Goal: Task Accomplishment & Management: Use online tool/utility

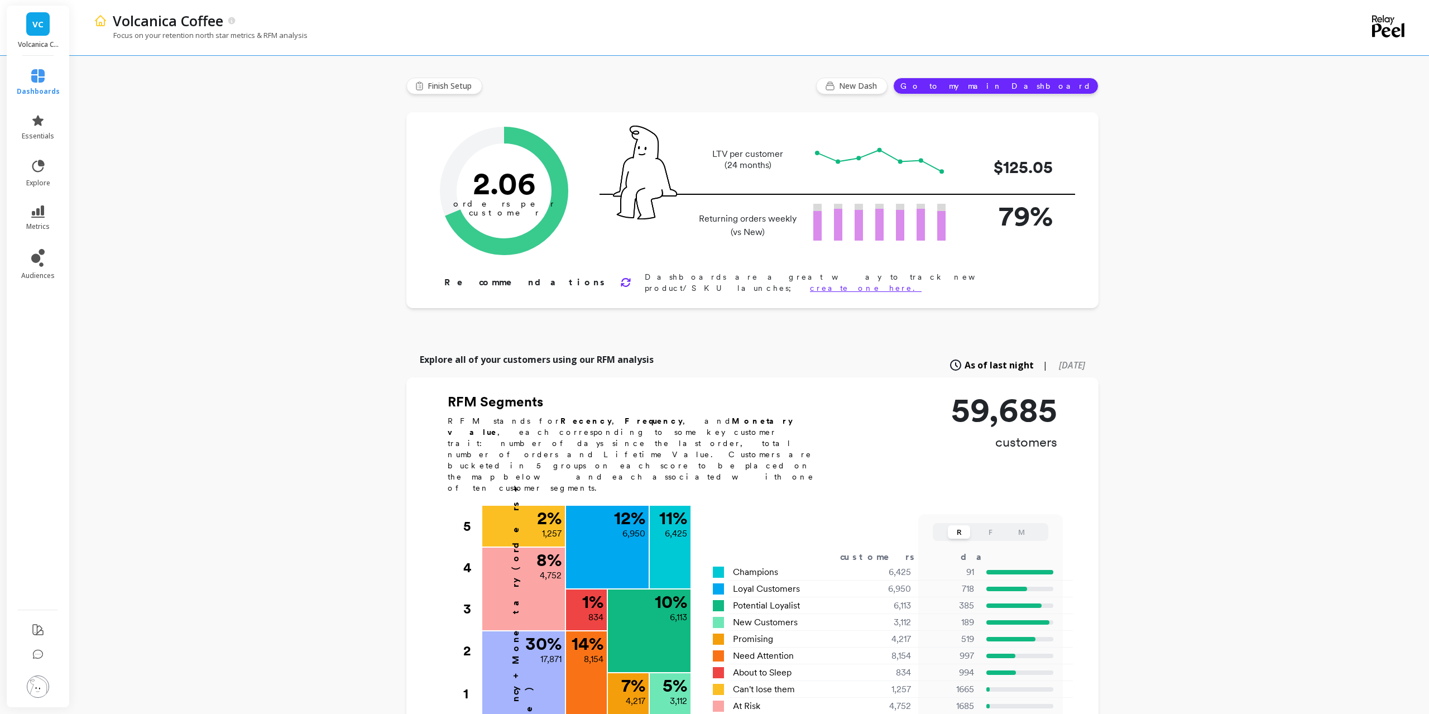
click at [31, 38] on div "VC Volcanica Coffee" at bounding box center [38, 31] width 63 height 50
click at [32, 31] on link "VC" at bounding box center [37, 23] width 23 height 23
click at [106, 91] on div "VC" at bounding box center [98, 87] width 18 height 18
click at [44, 264] on icon at bounding box center [41, 264] width 4 height 4
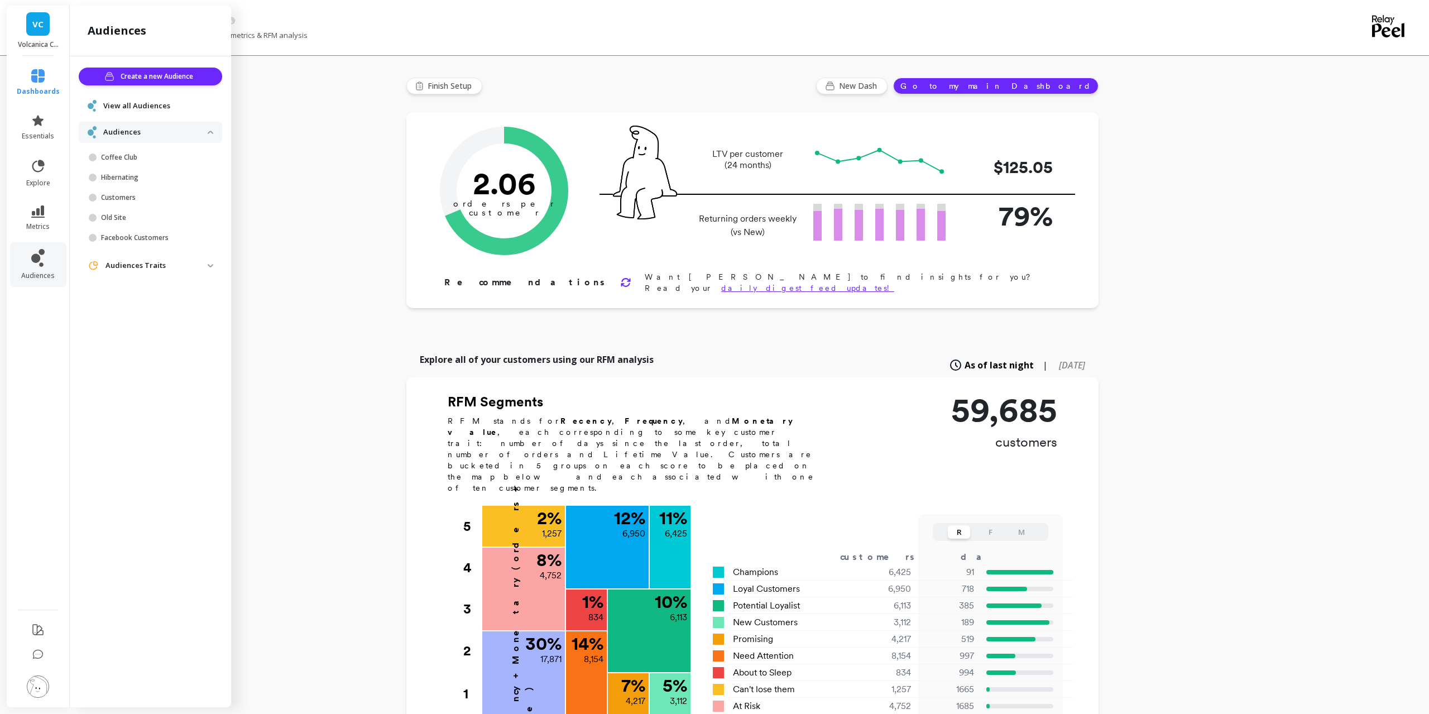
click at [40, 693] on img at bounding box center [38, 687] width 22 height 22
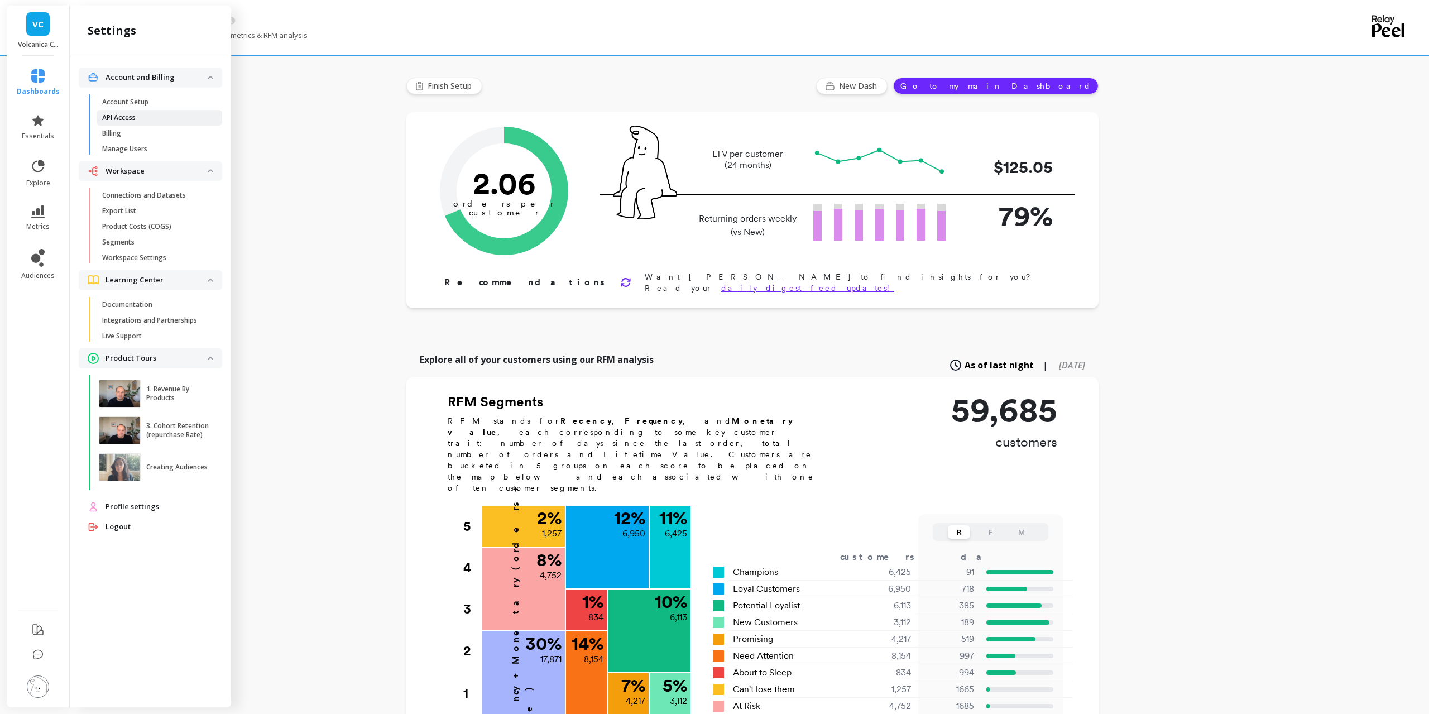
click at [159, 116] on span "API Access" at bounding box center [155, 117] width 107 height 9
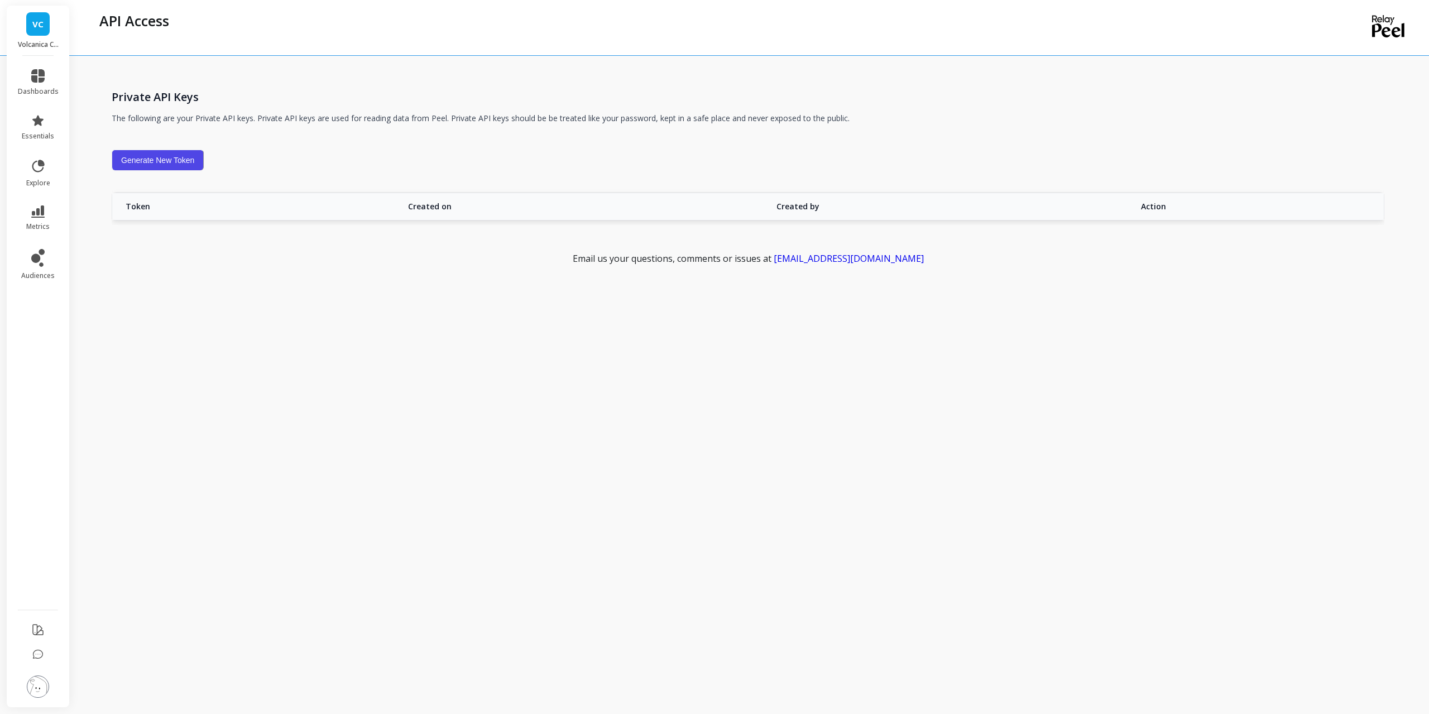
click at [41, 698] on img at bounding box center [38, 687] width 22 height 22
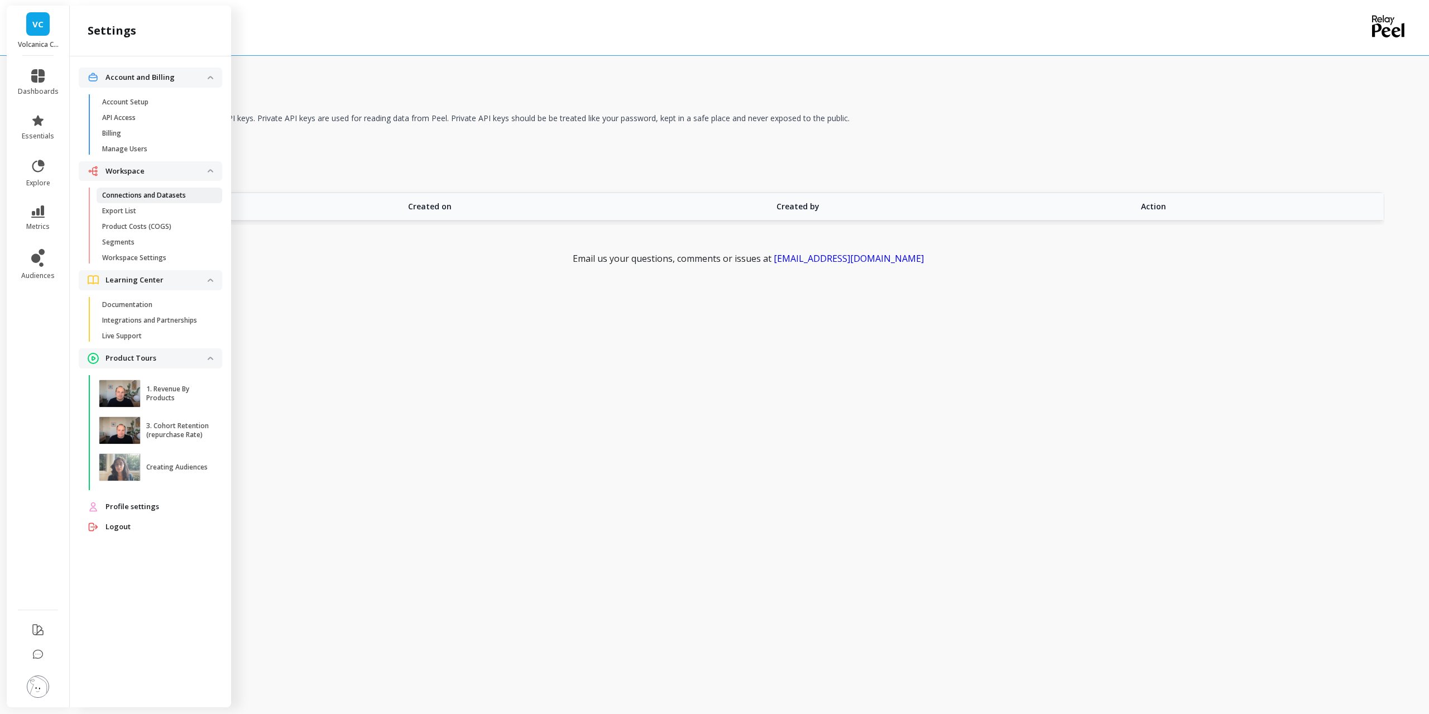
click at [179, 195] on p "Connections and Datasets" at bounding box center [144, 195] width 84 height 9
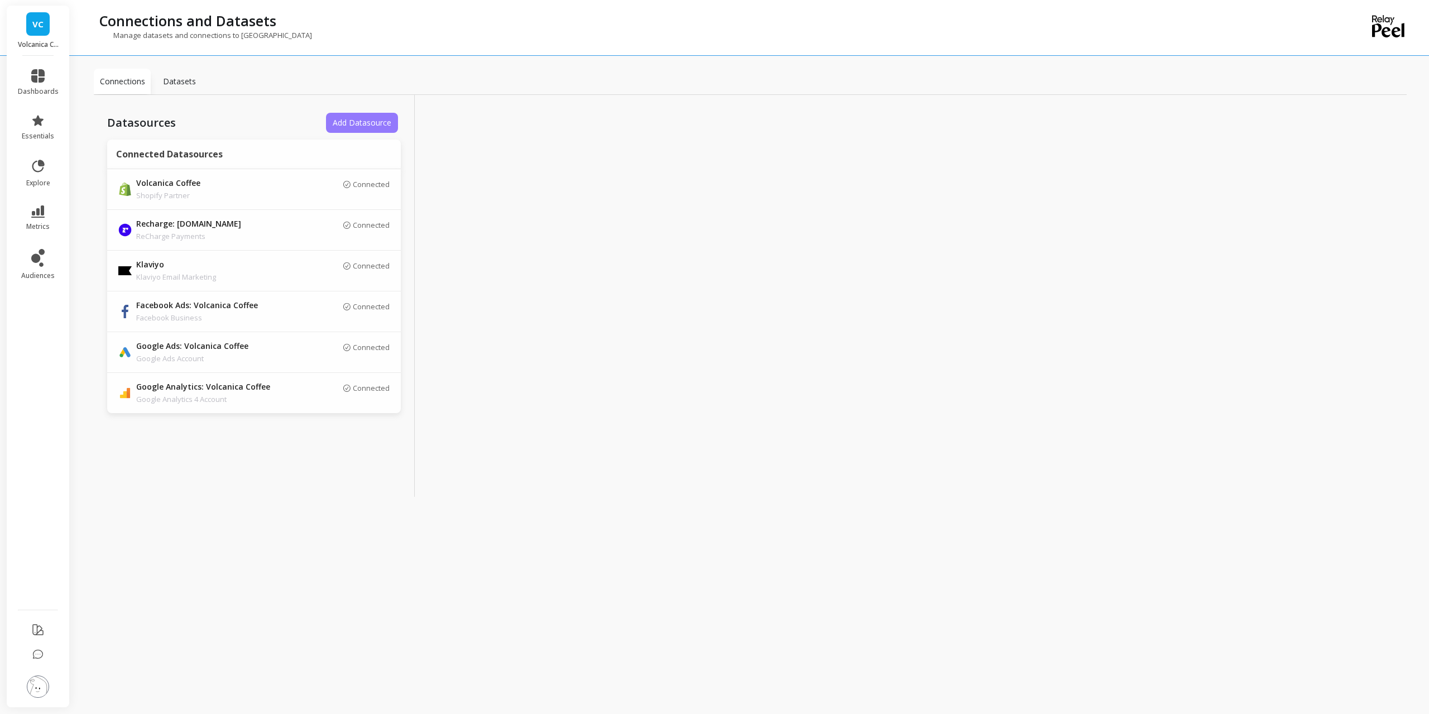
click at [383, 117] on button "Add Datasource" at bounding box center [362, 123] width 72 height 20
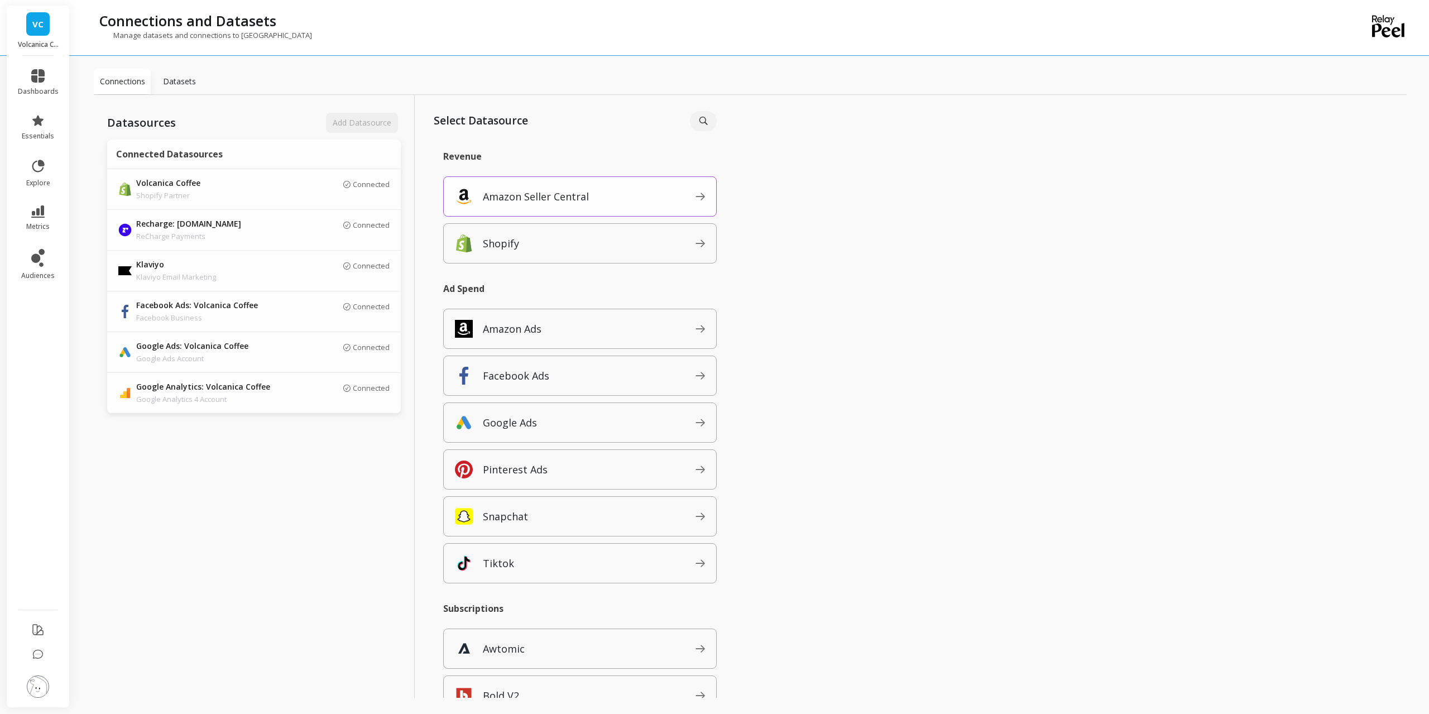
click at [600, 210] on div "Amazon Seller Central" at bounding box center [580, 196] width 274 height 40
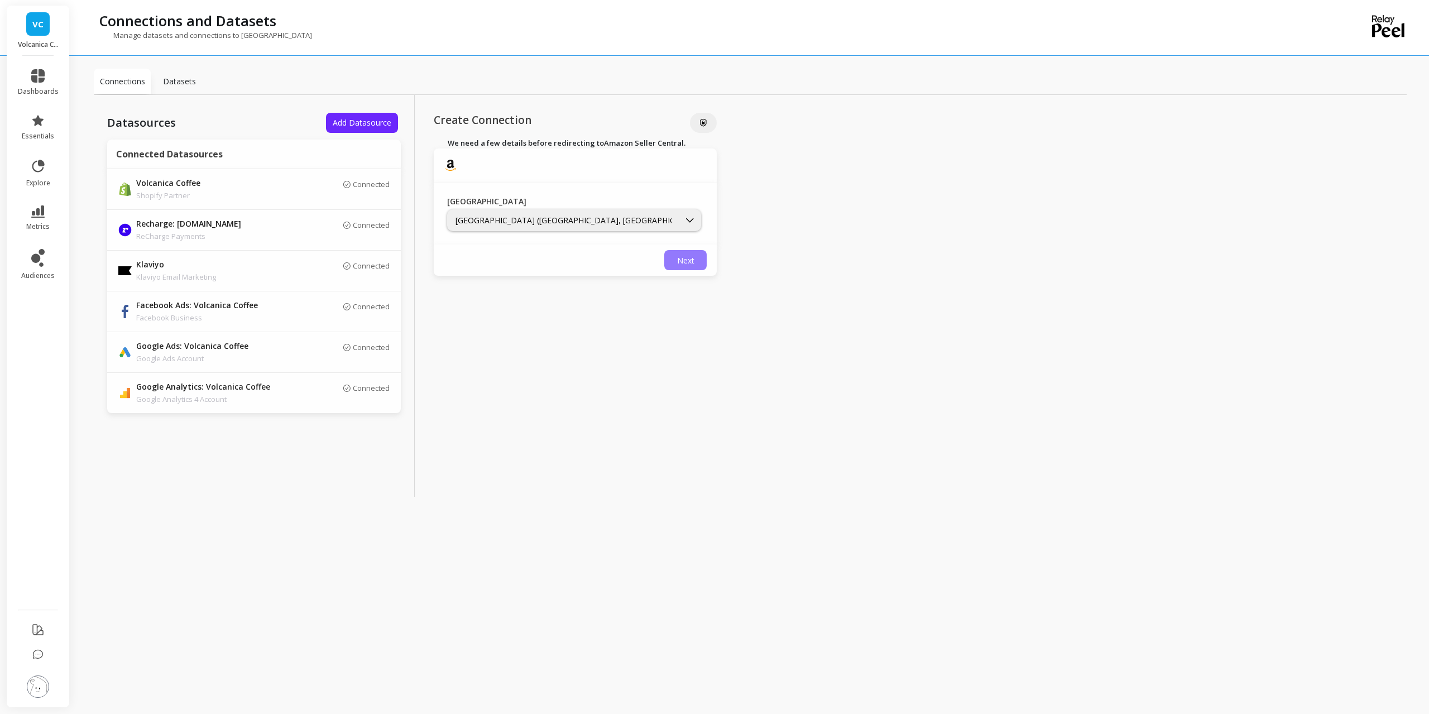
click at [684, 259] on span "Next" at bounding box center [685, 260] width 17 height 11
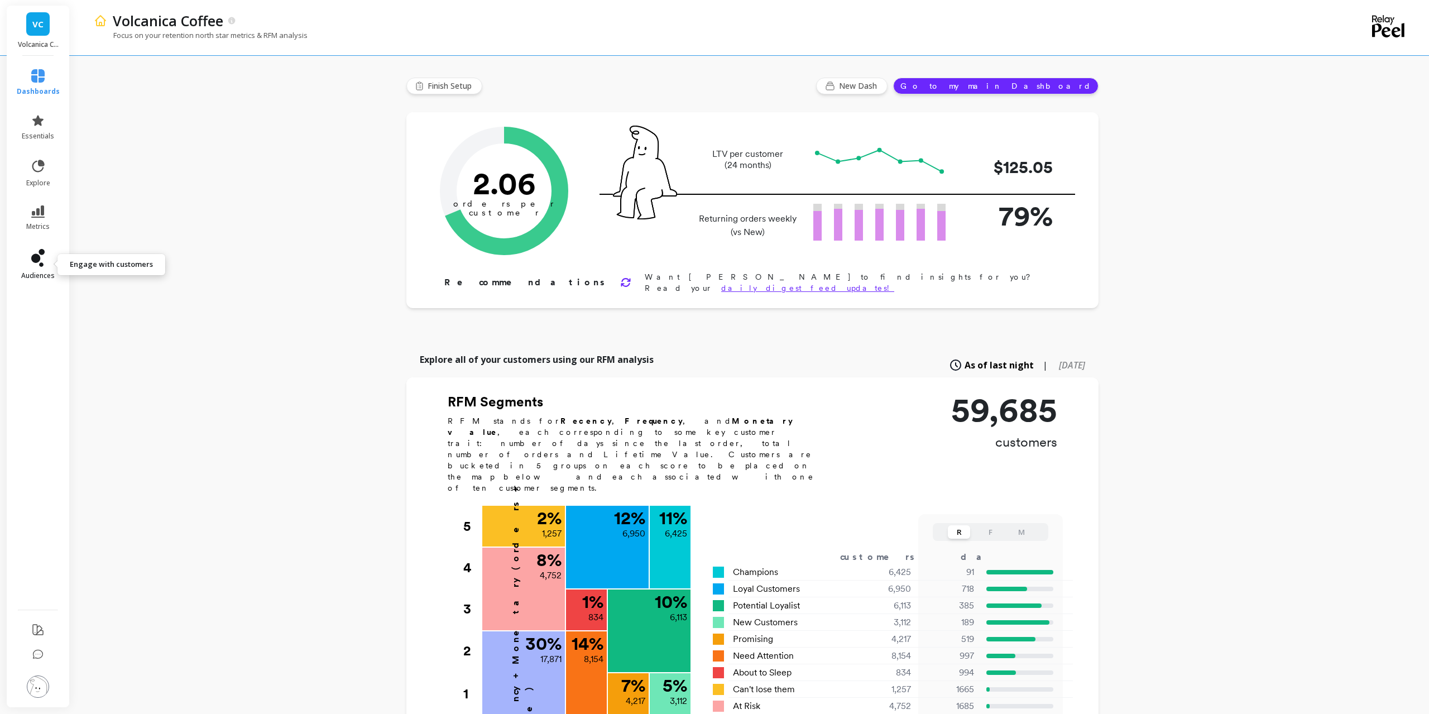
click at [38, 271] on span "audiences" at bounding box center [37, 275] width 33 height 9
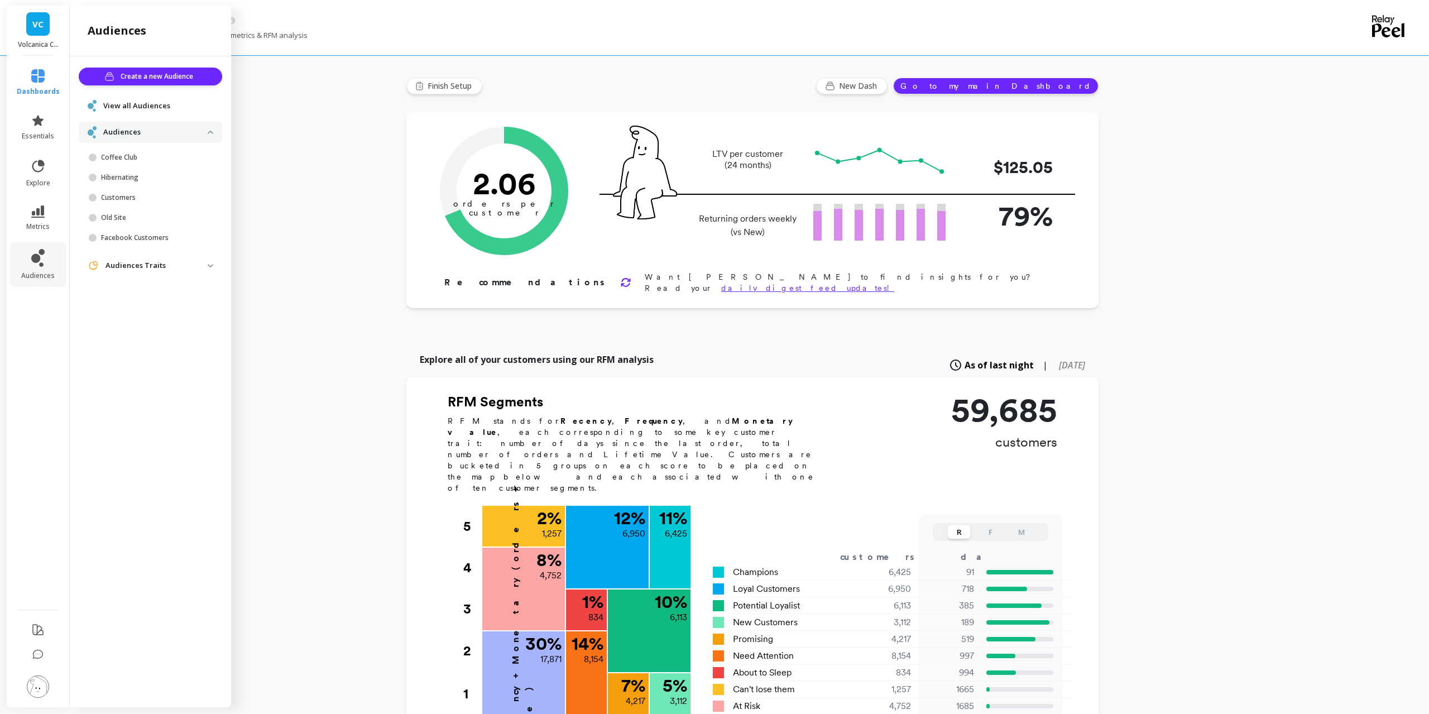
click at [112, 134] on p "Audiences" at bounding box center [155, 132] width 104 height 11
click at [115, 113] on div "View all Audiences" at bounding box center [150, 105] width 143 height 21
click at [115, 109] on span "View all Audiences" at bounding box center [136, 105] width 67 height 11
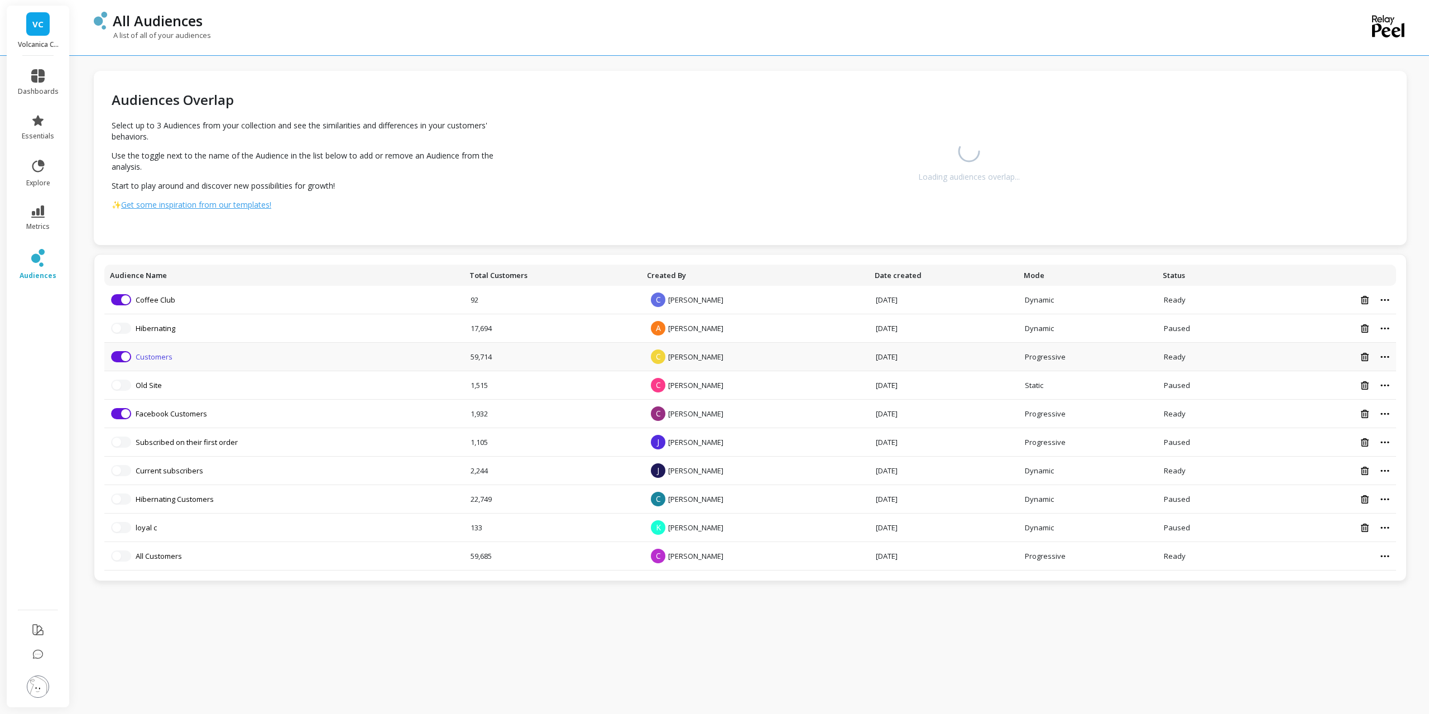
click at [161, 357] on link "Customers" at bounding box center [154, 357] width 37 height 10
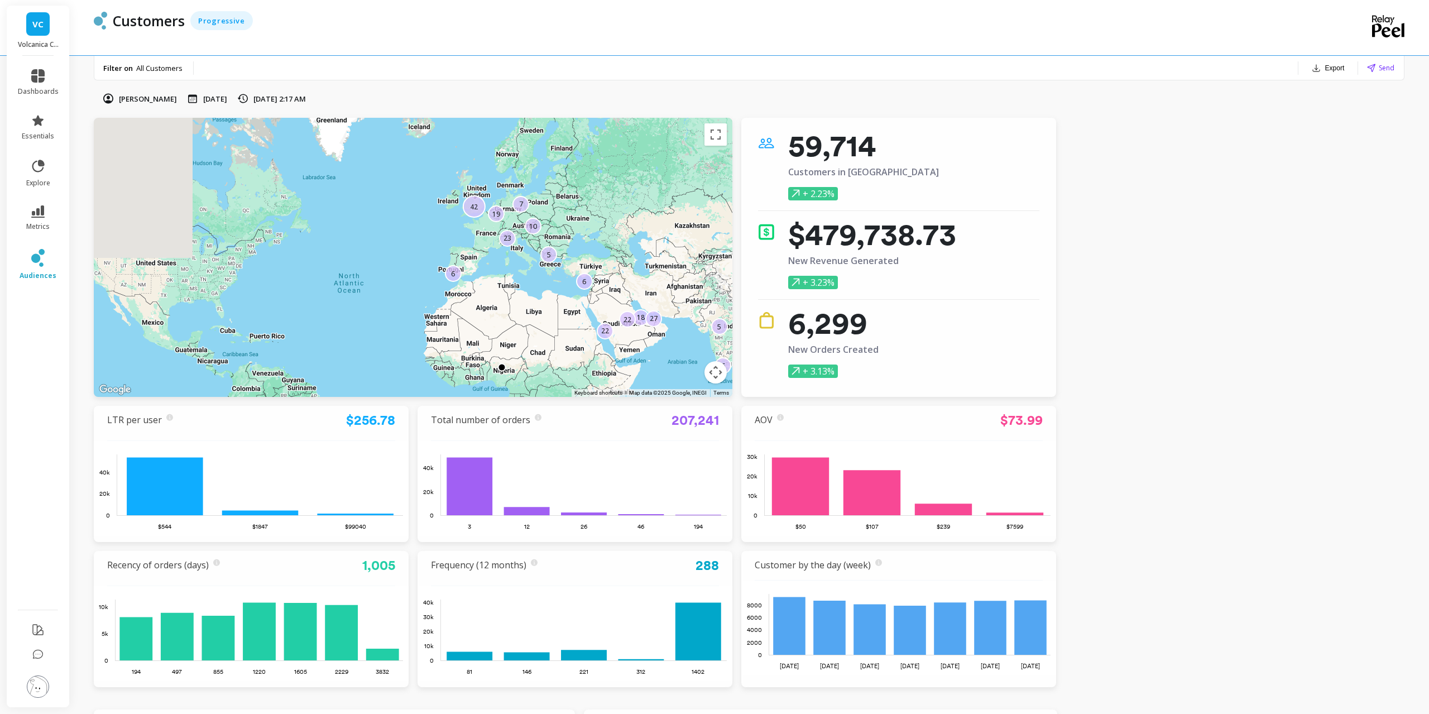
drag, startPoint x: 218, startPoint y: 239, endPoint x: 425, endPoint y: 271, distance: 210.2
click at [535, 316] on div "20 10 8 33 3 18 4 27 10 6 19 23 22 5 22 4 4 42 7 5 6 6 6 2" at bounding box center [413, 257] width 639 height 279
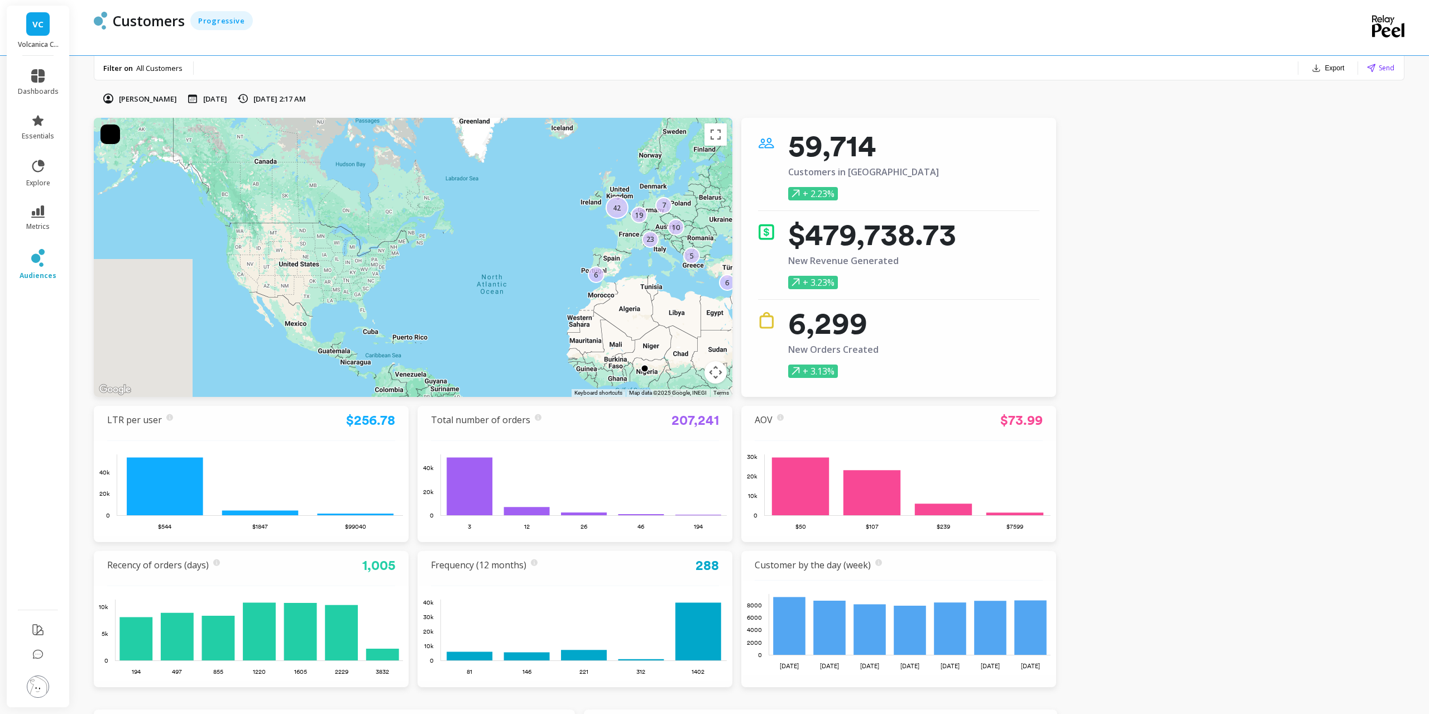
drag, startPoint x: 497, startPoint y: 261, endPoint x: 491, endPoint y: 257, distance: 6.8
click at [533, 260] on div "20 10 8 33 3 18 4 27 10 6 19 23 22 5 22 4 4 42 7 5 6 6 6 2" at bounding box center [413, 257] width 639 height 279
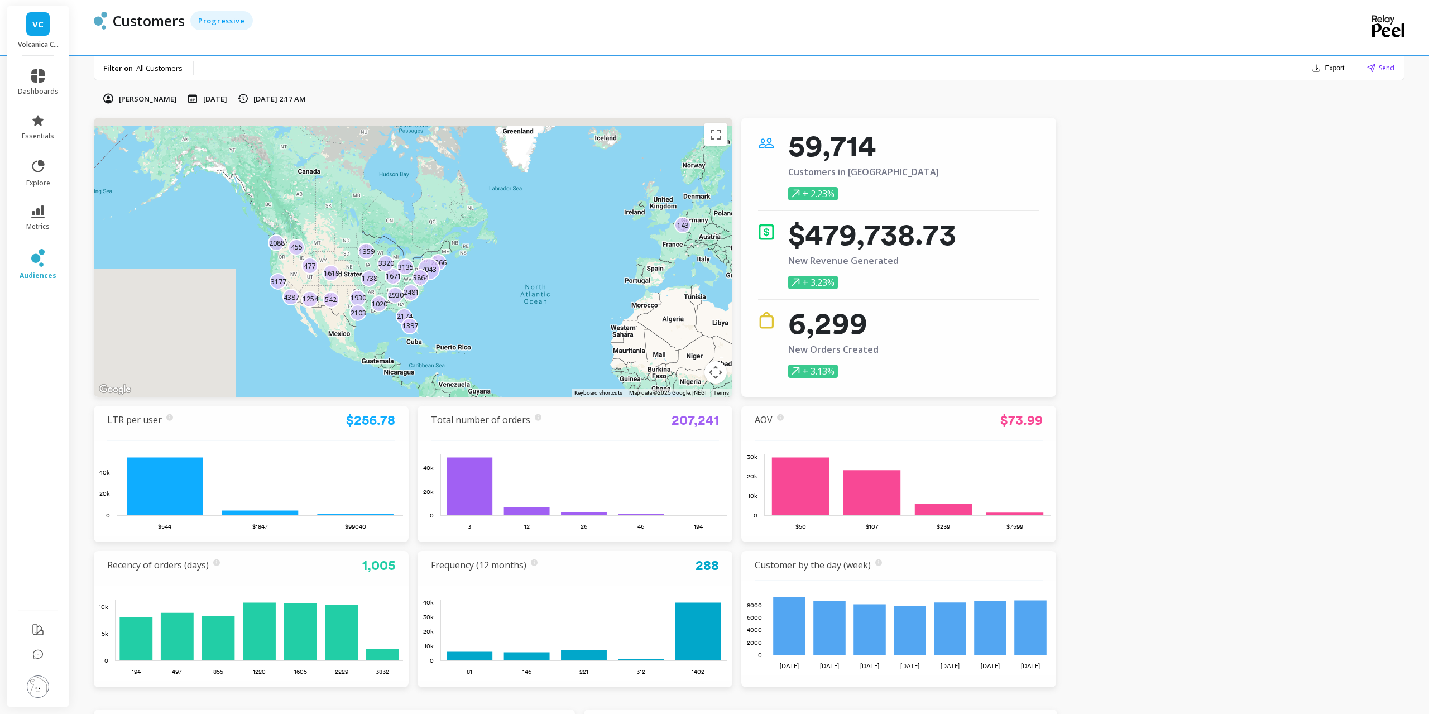
click at [560, 291] on div "1671 1020 4387 3320 2481 103 3135 2930 143 2088 2866 1930 455 2174 1738 3177 16…" at bounding box center [1154, 672] width 1429 height 804
click at [715, 374] on button "Map camera controls" at bounding box center [716, 372] width 22 height 22
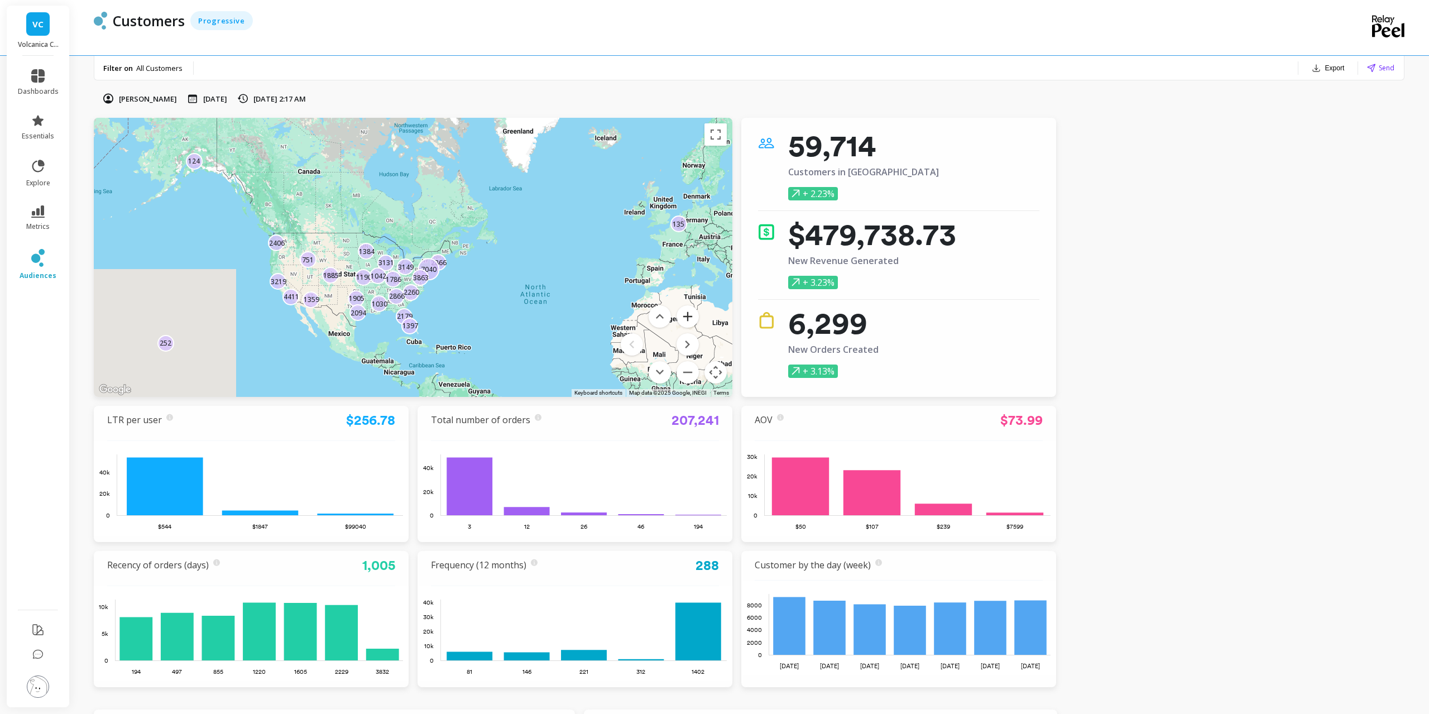
click at [688, 323] on button "Zoom in" at bounding box center [688, 316] width 22 height 22
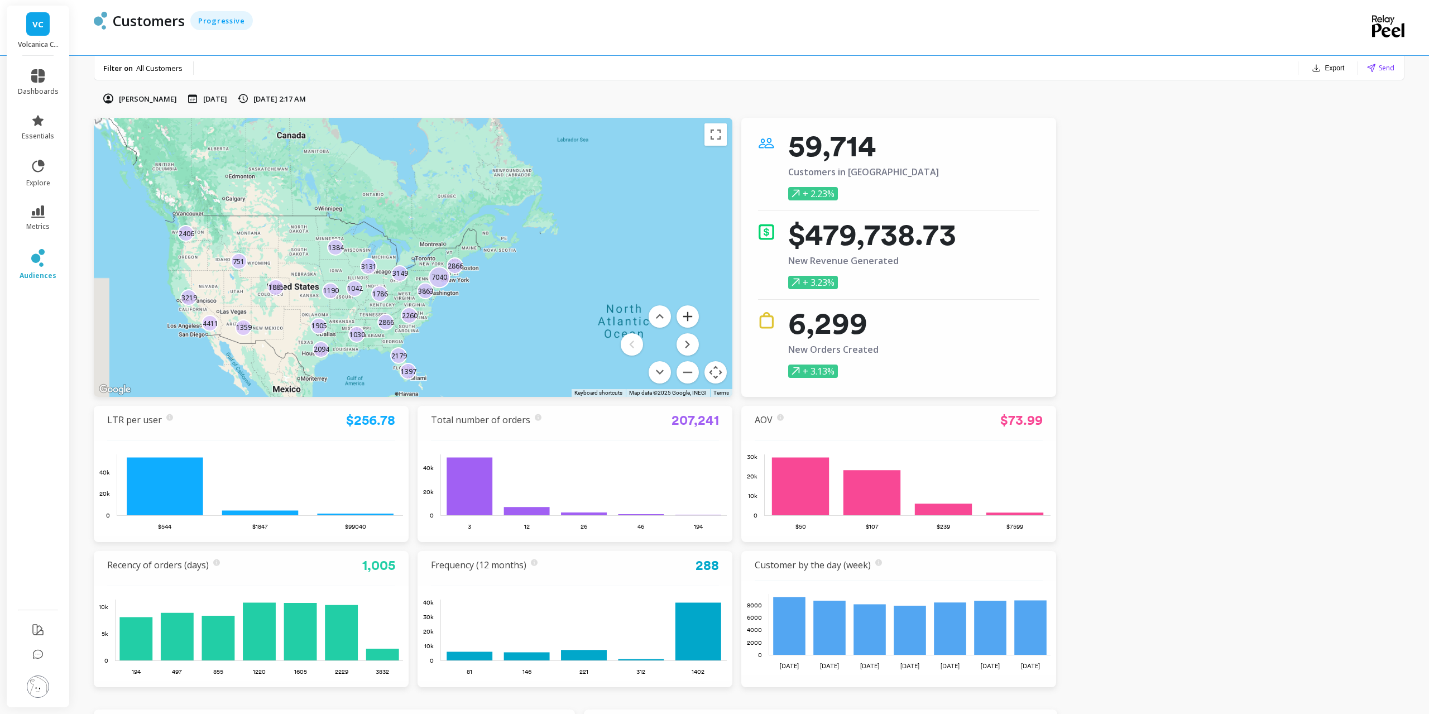
click at [688, 323] on button "Zoom in" at bounding box center [688, 316] width 22 height 22
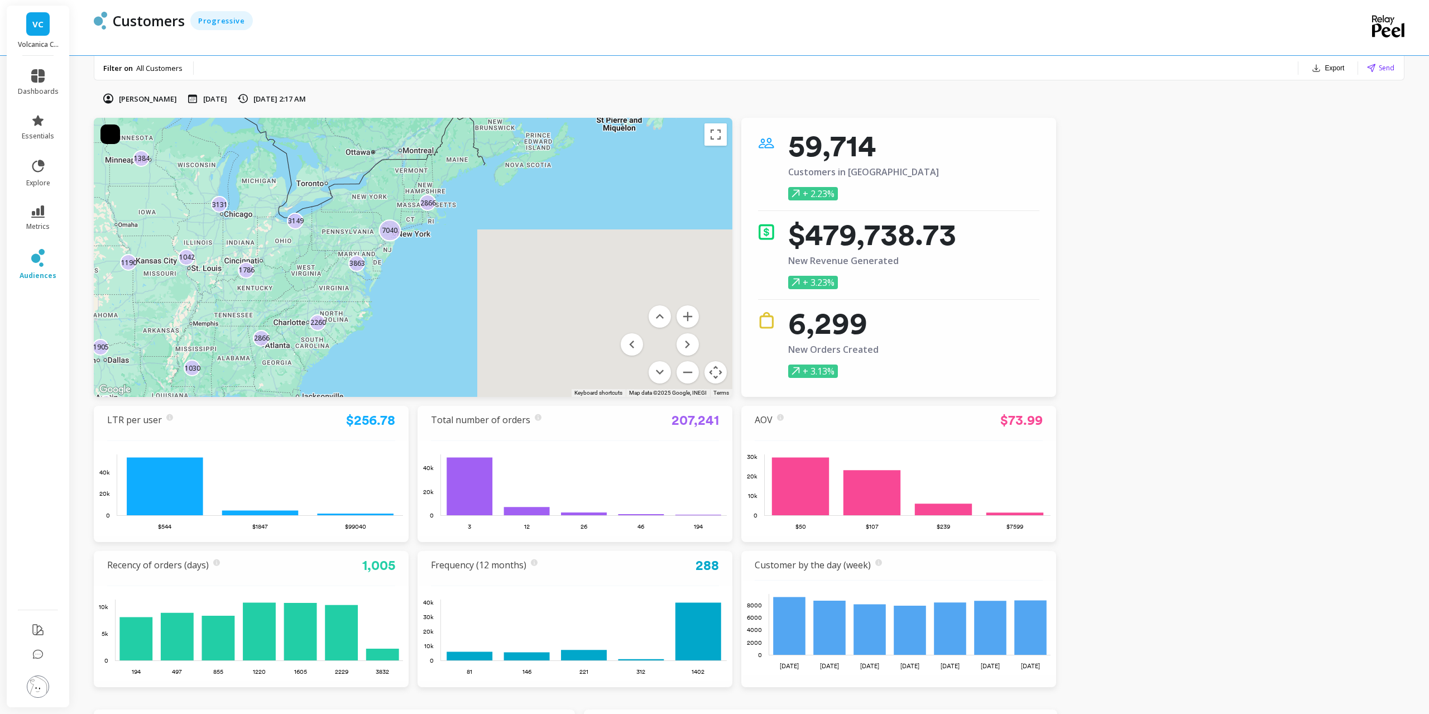
drag, startPoint x: 514, startPoint y: 326, endPoint x: 428, endPoint y: 252, distance: 113.2
click at [428, 252] on div "252 751 1030 1359 3219 2260 3149 2406 124 2866 2179 4411 2866 1190 1786 1905 13…" at bounding box center [1041, 584] width 1429 height 804
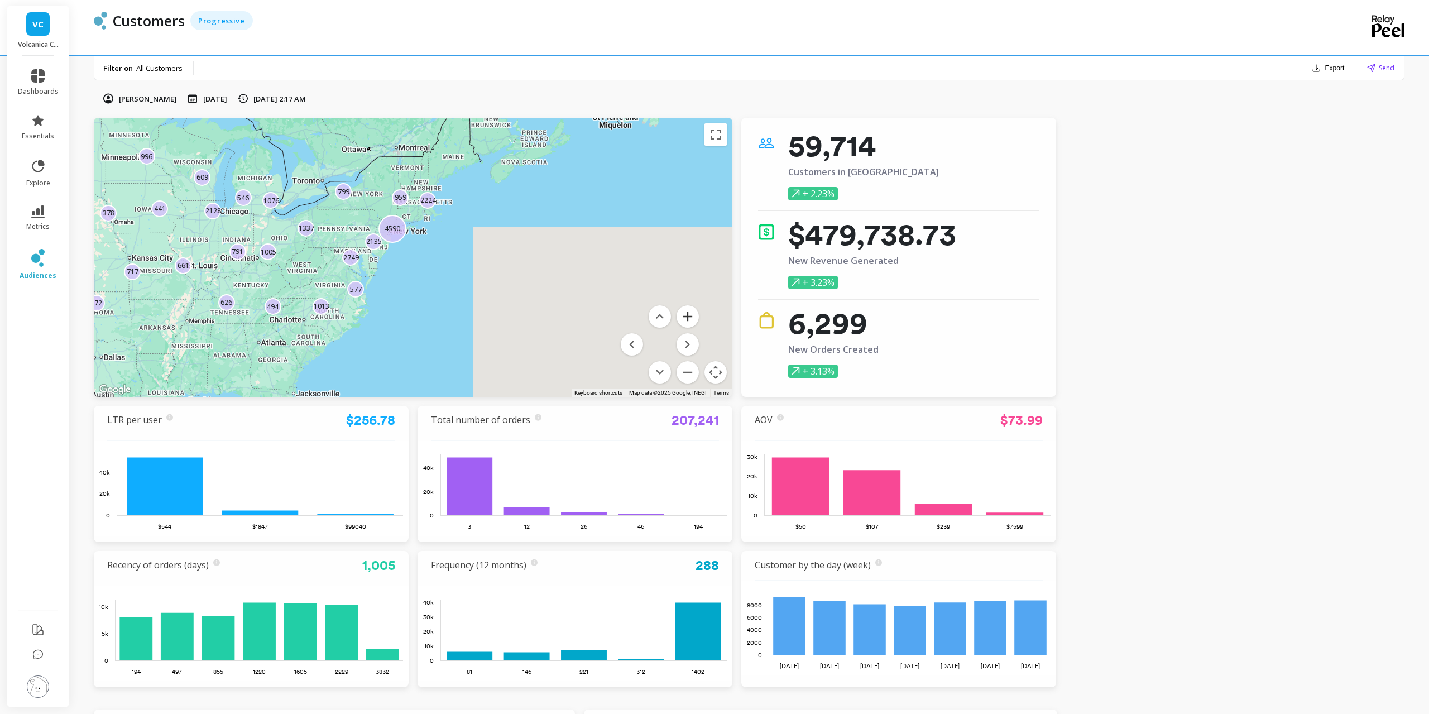
click at [684, 313] on button "Zoom in" at bounding box center [688, 316] width 22 height 22
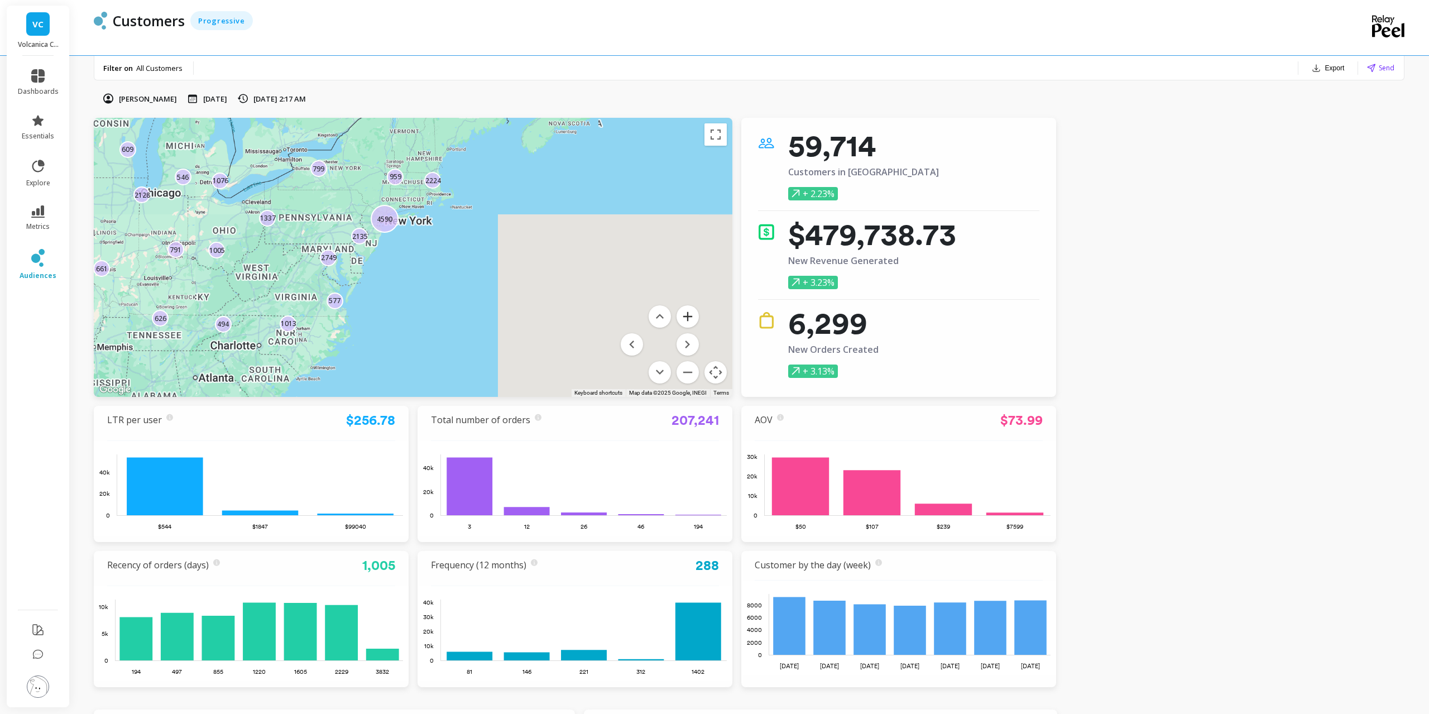
click at [684, 313] on button "Zoom in" at bounding box center [688, 316] width 22 height 22
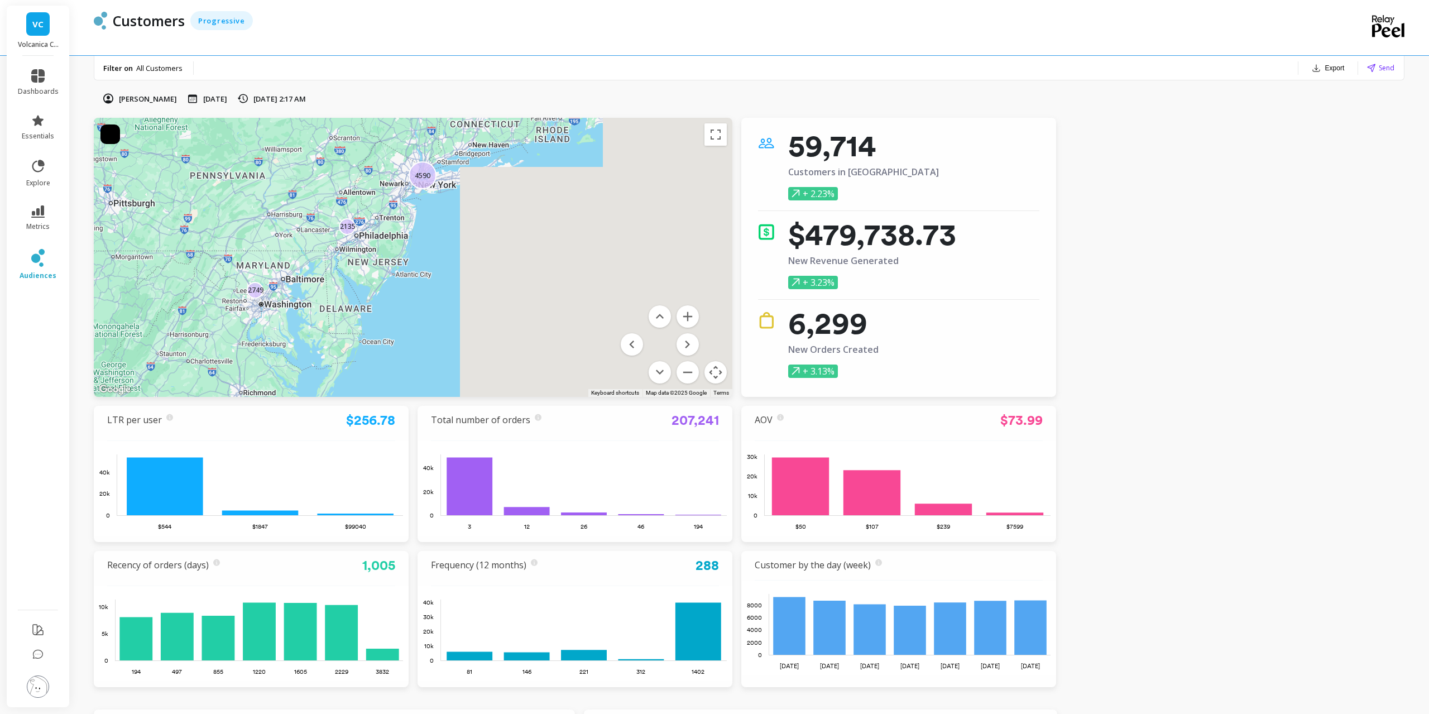
drag, startPoint x: 282, startPoint y: 175, endPoint x: 373, endPoint y: 205, distance: 95.9
click at [373, 205] on div "626 1005 791 378 472 717 1076 996 2128 441 609 959 546 1337 4590 180 84 661 101…" at bounding box center [413, 257] width 639 height 279
click at [687, 319] on button "Zoom in" at bounding box center [688, 316] width 22 height 22
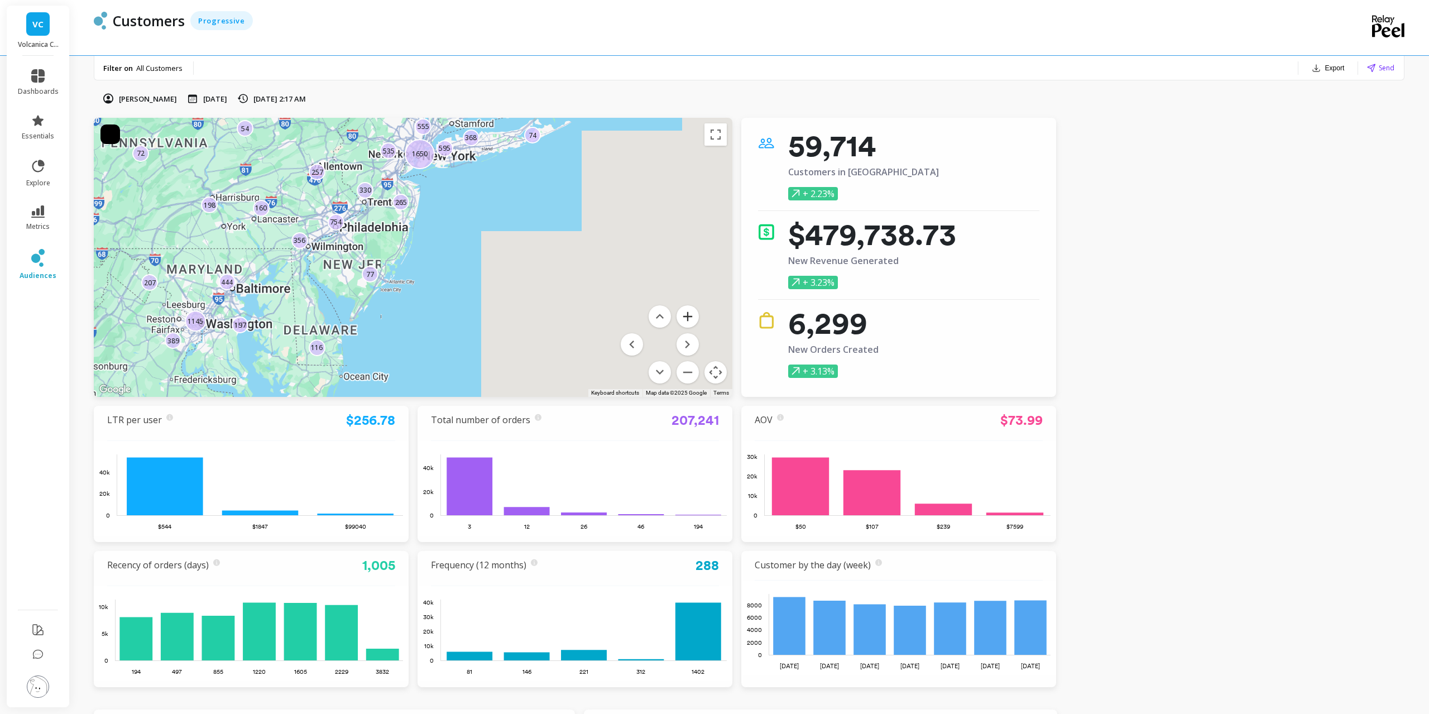
click at [687, 319] on button "Zoom in" at bounding box center [688, 316] width 22 height 22
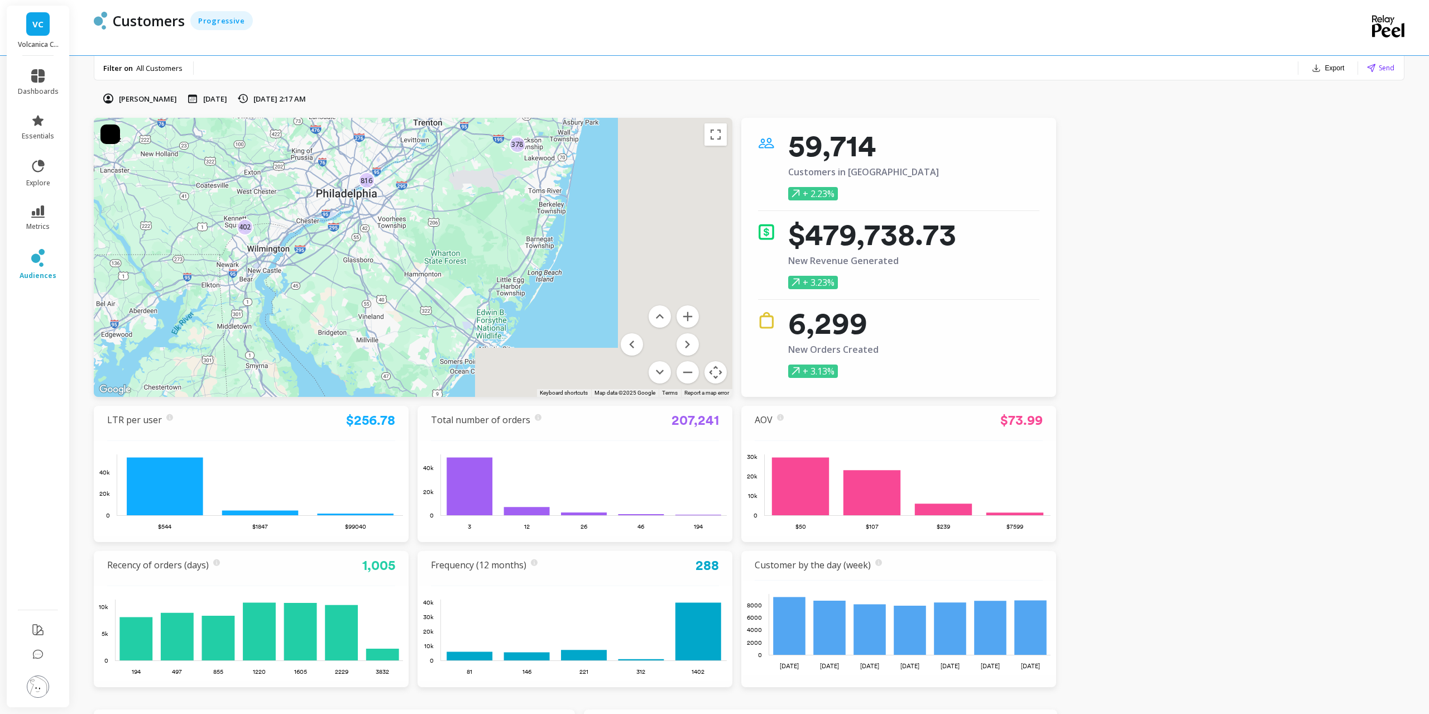
drag, startPoint x: 293, startPoint y: 246, endPoint x: 449, endPoint y: 268, distance: 157.9
click at [449, 268] on div "816 473 116 84 507 378 411 341 162 818 150 543 214 183 78 75 402 131 106 1922 5…" at bounding box center [413, 257] width 639 height 279
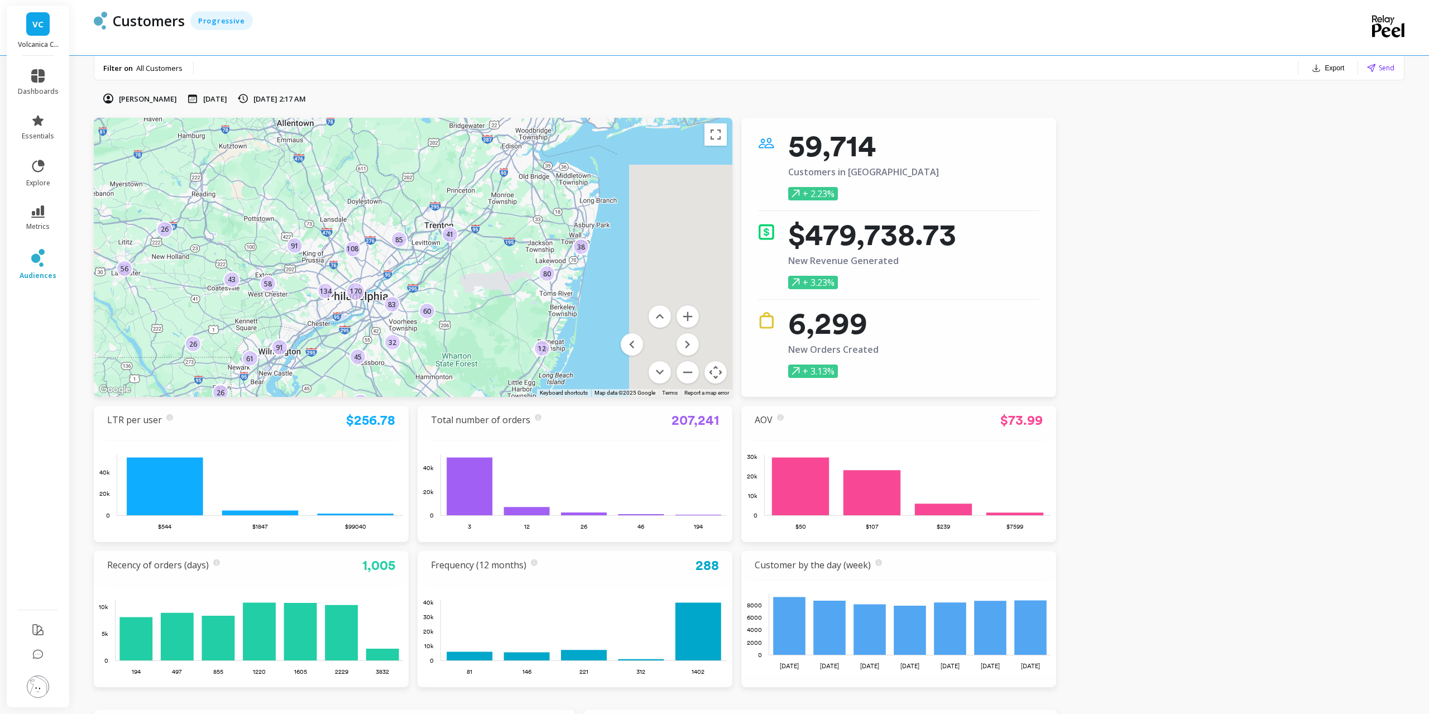
drag, startPoint x: 431, startPoint y: 298, endPoint x: 440, endPoint y: 357, distance: 59.3
click at [440, 357] on div "91 18 91 60 58 26 61 41 108 43 48 21 45 26 83 80 26 41 85 170 32 134 38 56 12" at bounding box center [413, 257] width 639 height 279
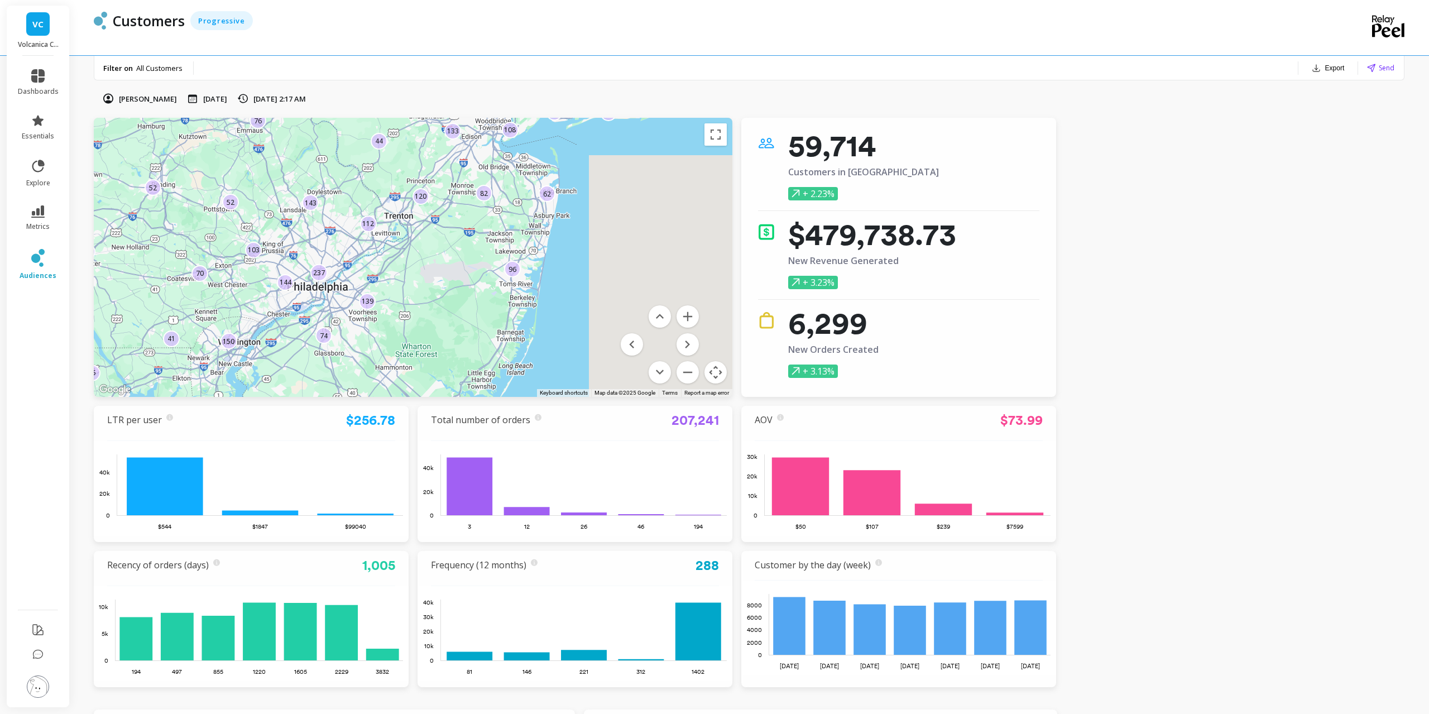
drag, startPoint x: 507, startPoint y: 186, endPoint x: 468, endPoint y: 174, distance: 41.0
click at [468, 173] on div "52 42 165 112 150 76 82 70 62 237 120 143 103 41 108 15 144 72 15 74 96 139 133…" at bounding box center [413, 257] width 639 height 279
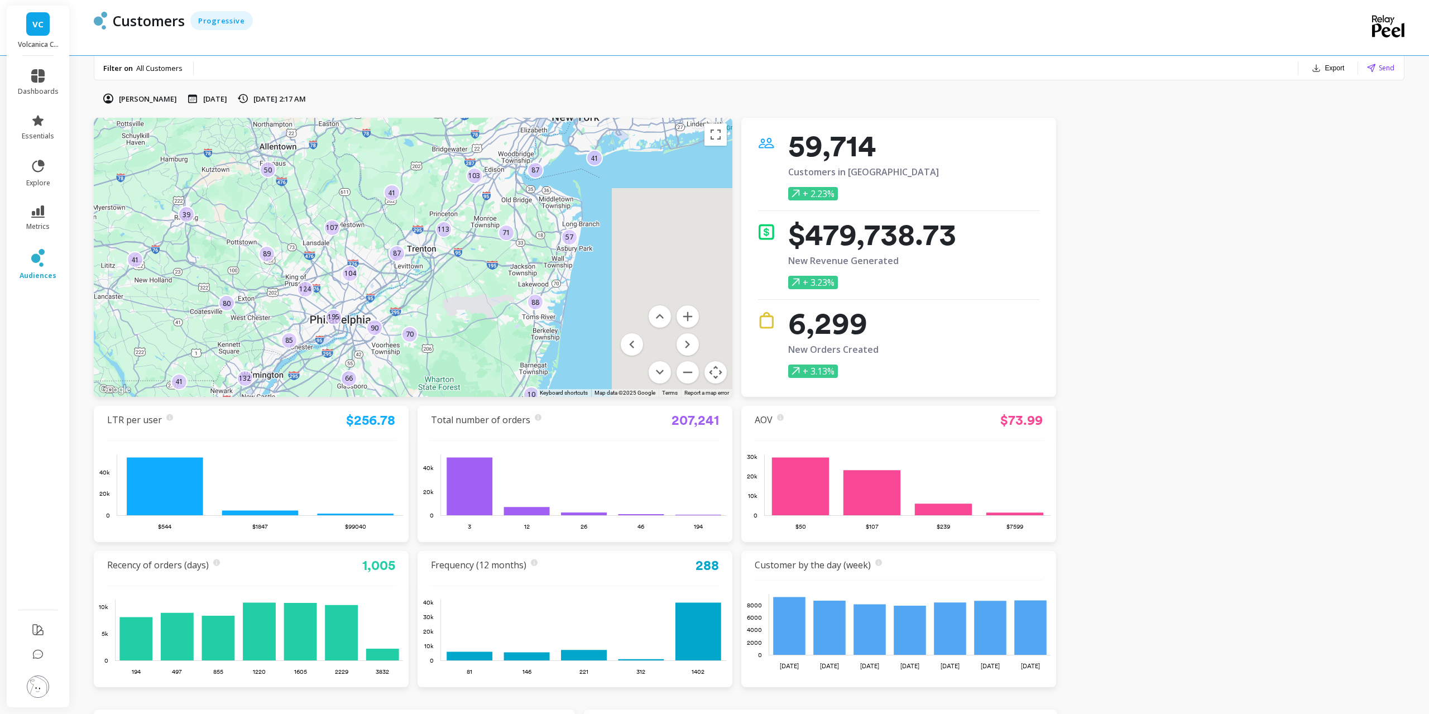
drag, startPoint x: 470, startPoint y: 275, endPoint x: 492, endPoint y: 308, distance: 40.3
click at [492, 308] on div "132 87 70 87 124 41 71 113 195 103 89 39 10 90 85 41 80 41 66 88 41 104 57 107 …" at bounding box center [1150, 693] width 1429 height 804
click at [690, 317] on button "Zoom in" at bounding box center [688, 316] width 22 height 22
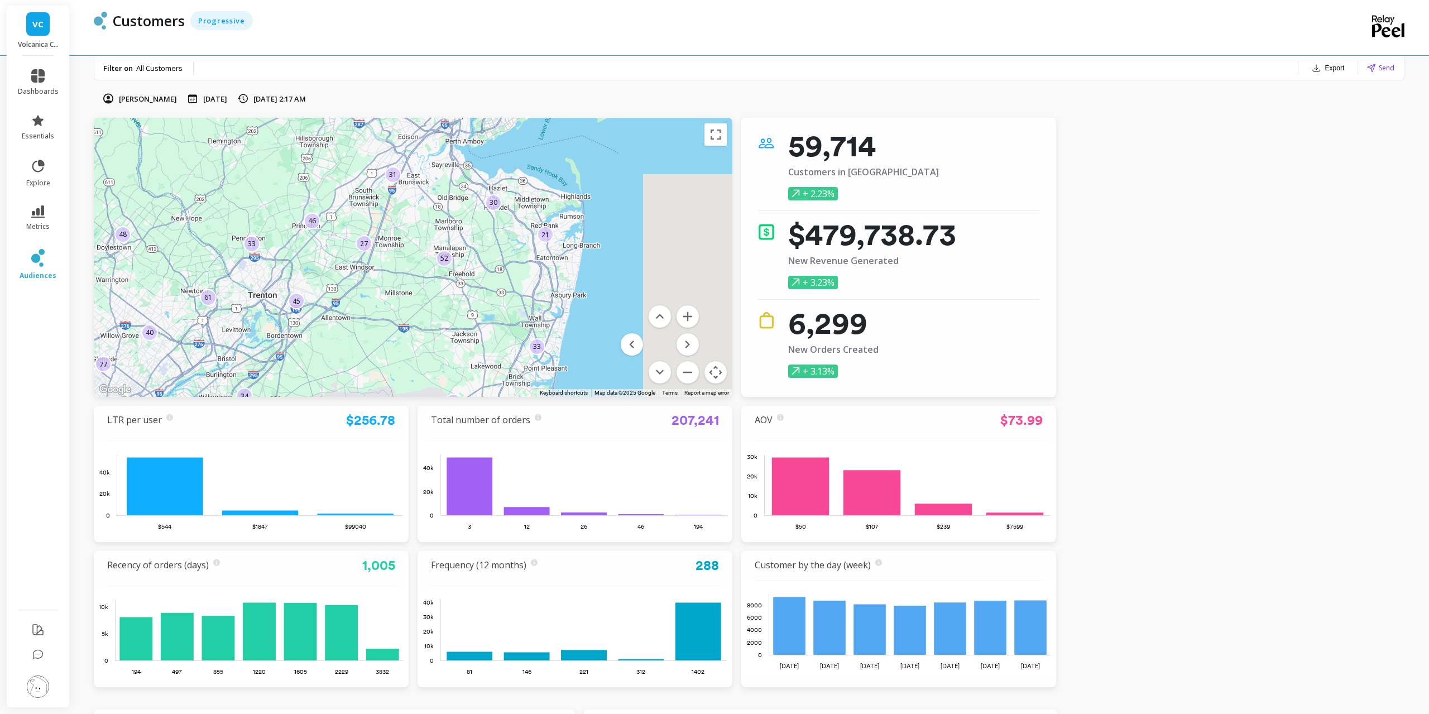
drag, startPoint x: 609, startPoint y: 247, endPoint x: 439, endPoint y: 303, distance: 178.7
click at [439, 303] on div "61 126 41 45 34 33 35 42 27 50 21 75 48 31 50 32 40 52 30 77 27 56 33 46 30" at bounding box center [413, 257] width 639 height 279
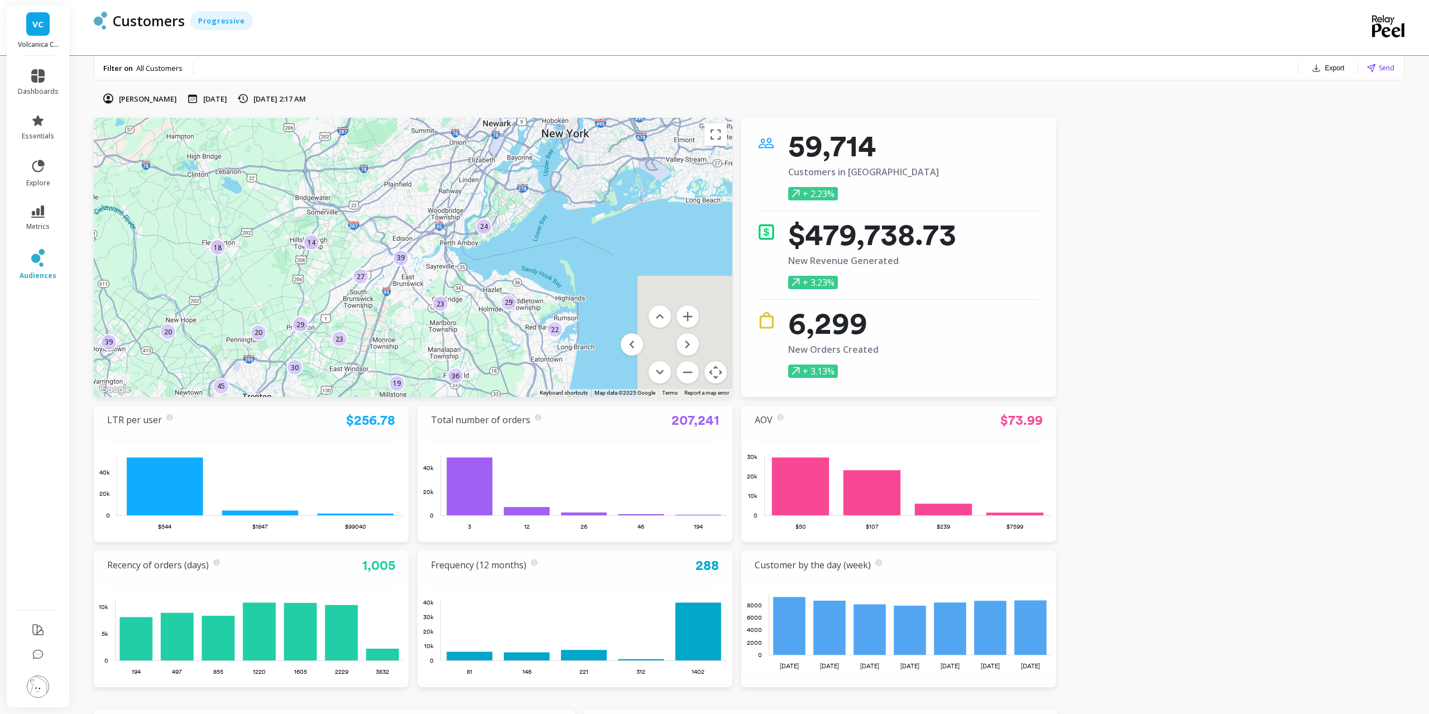
drag, startPoint x: 512, startPoint y: 193, endPoint x: 511, endPoint y: 276, distance: 83.2
click at [510, 277] on div "45 29 36 20 23 38 22 29 30 19 20 24 26 39 39 27 29 19 20 14 23 18 23 42 23" at bounding box center [413, 257] width 639 height 279
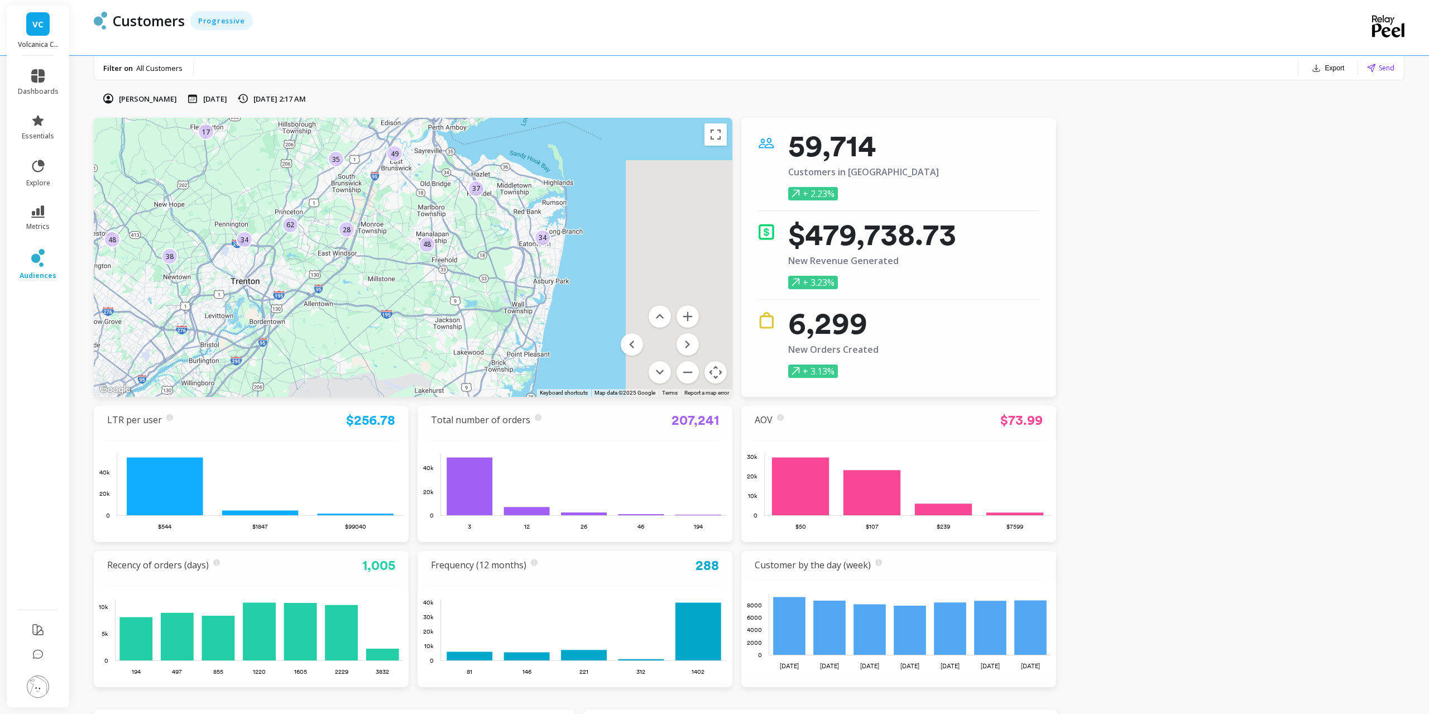
drag, startPoint x: 524, startPoint y: 218, endPoint x: 510, endPoint y: 108, distance: 110.9
click at [686, 373] on button "Zoom out" at bounding box center [688, 372] width 22 height 22
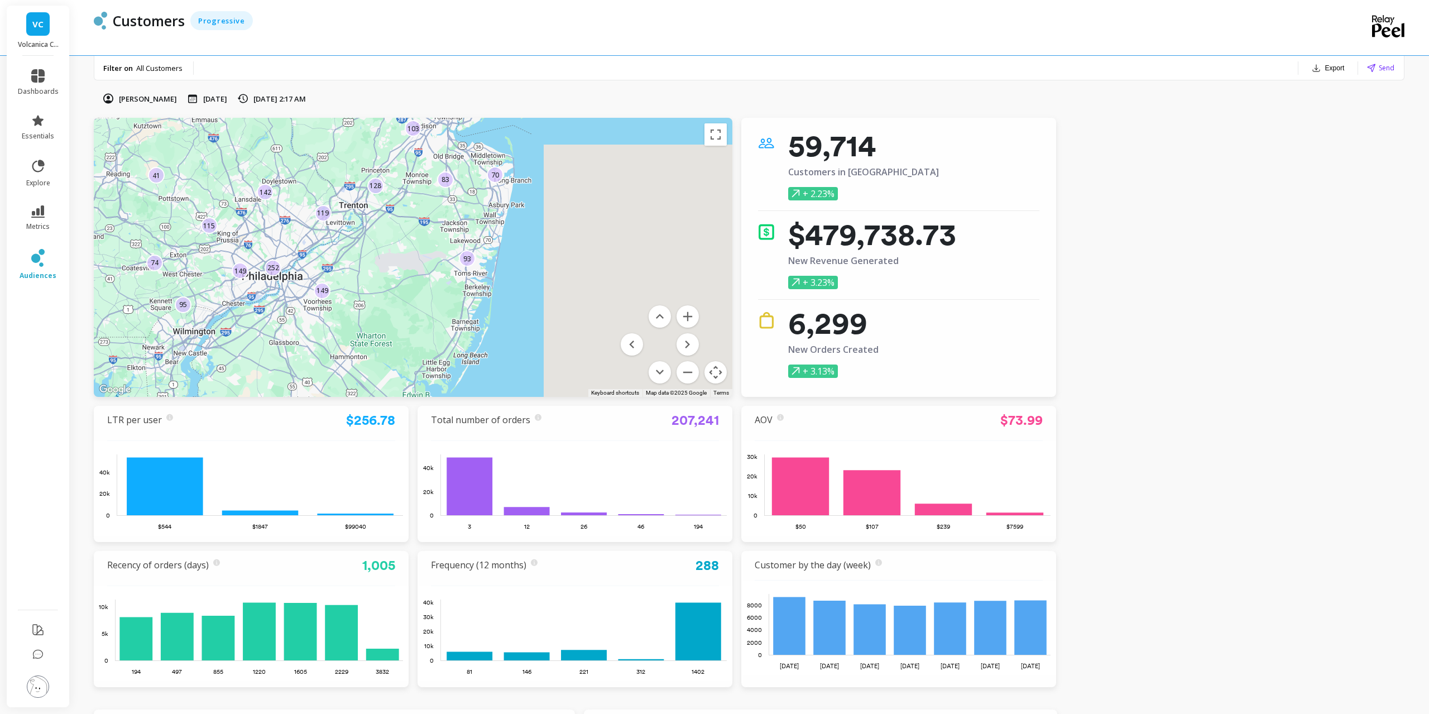
drag, startPoint x: 510, startPoint y: 343, endPoint x: 533, endPoint y: 284, distance: 63.4
click at [533, 284] on div "216 95 115 119 103 74 128 85 764 142 141 83 160 70 140 93 49 252 149 41 149 372…" at bounding box center [1152, 595] width 1429 height 804
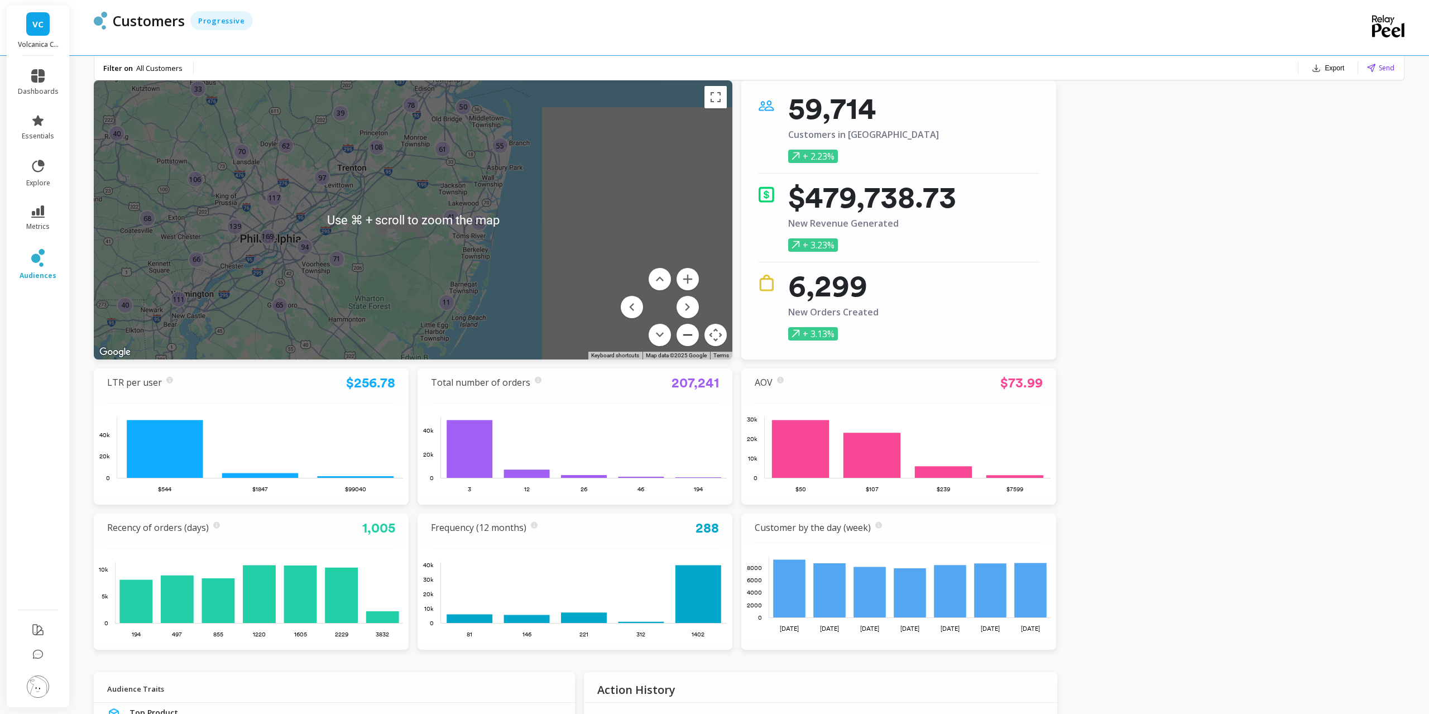
click at [683, 331] on button "Zoom out" at bounding box center [688, 335] width 22 height 22
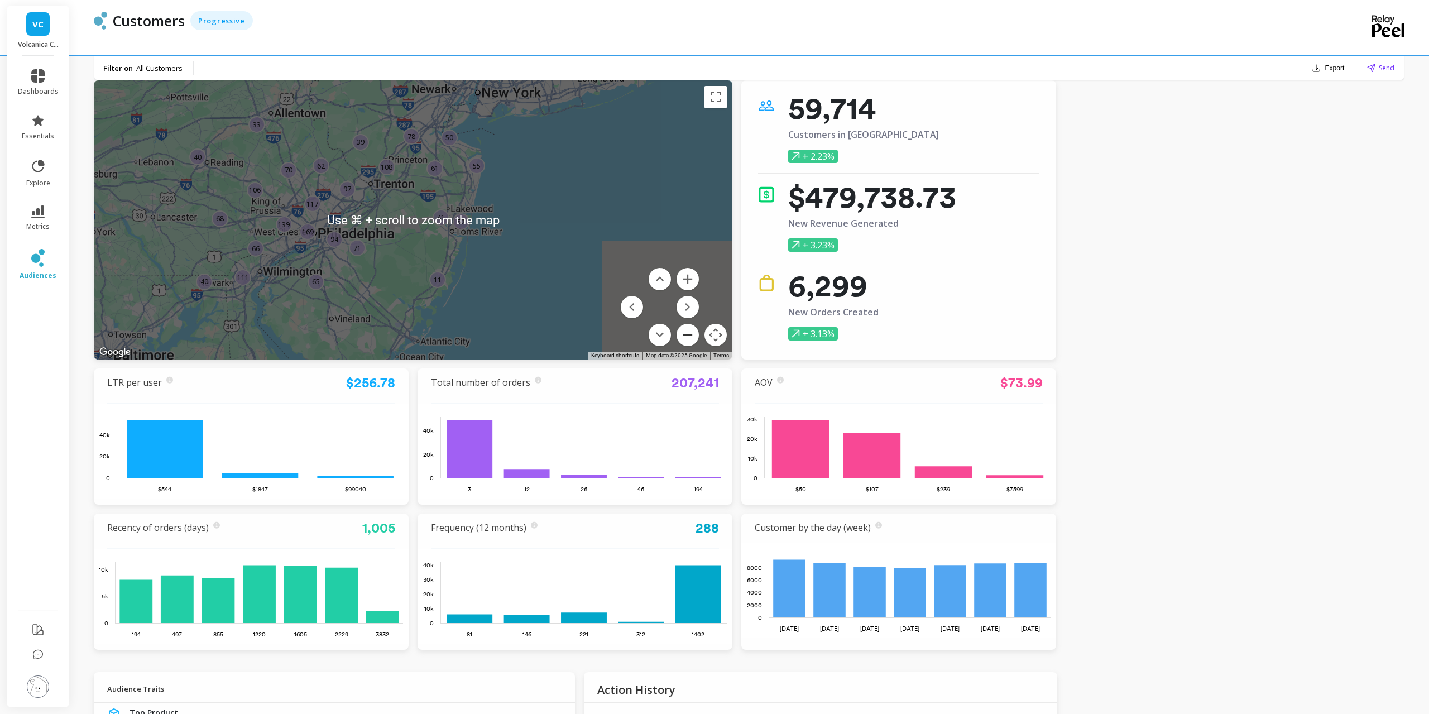
scroll to position [41, 0]
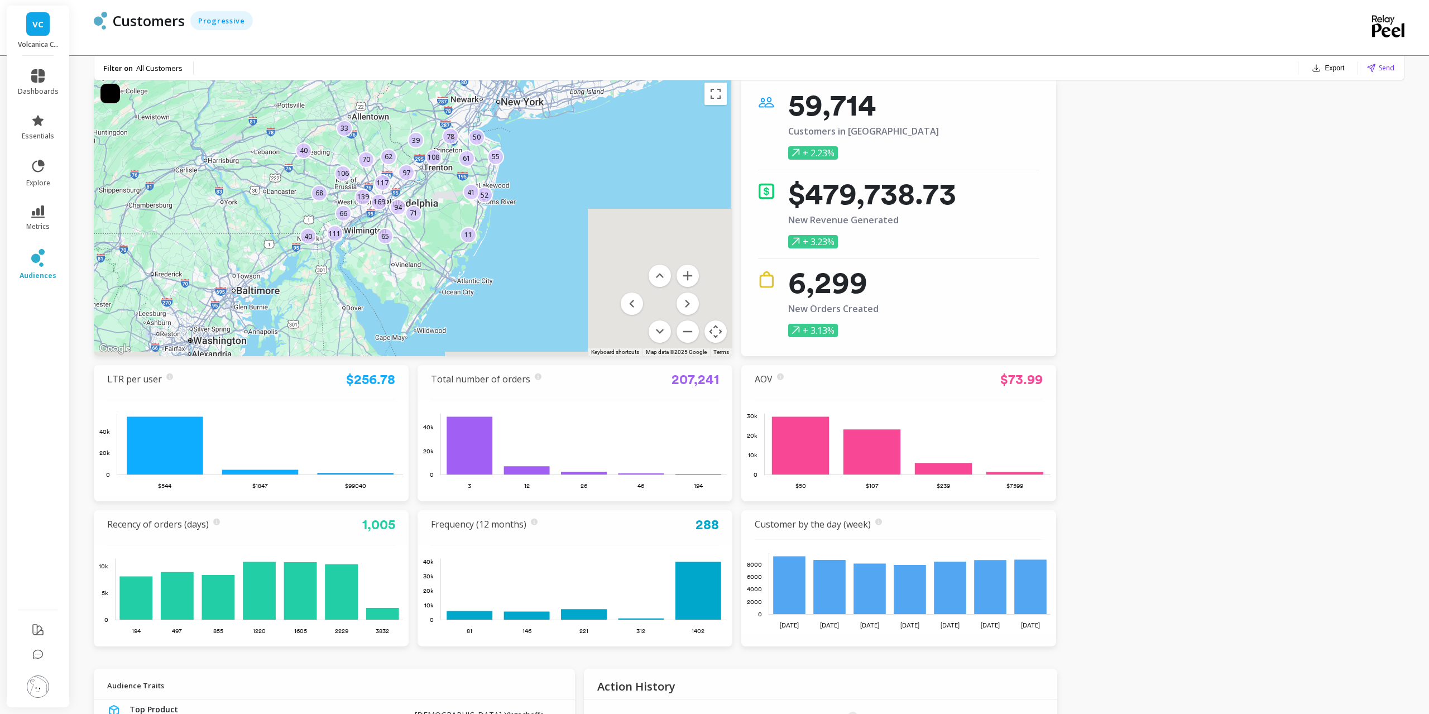
drag, startPoint x: 539, startPoint y: 283, endPoint x: 569, endPoint y: 266, distance: 35.2
click at [569, 266] on div "169 139 52 78 117 55 62 68 40 94 108 106 40 111 66 71 11 97 39 61 65 41 33 70 50" at bounding box center [1166, 596] width 1429 height 804
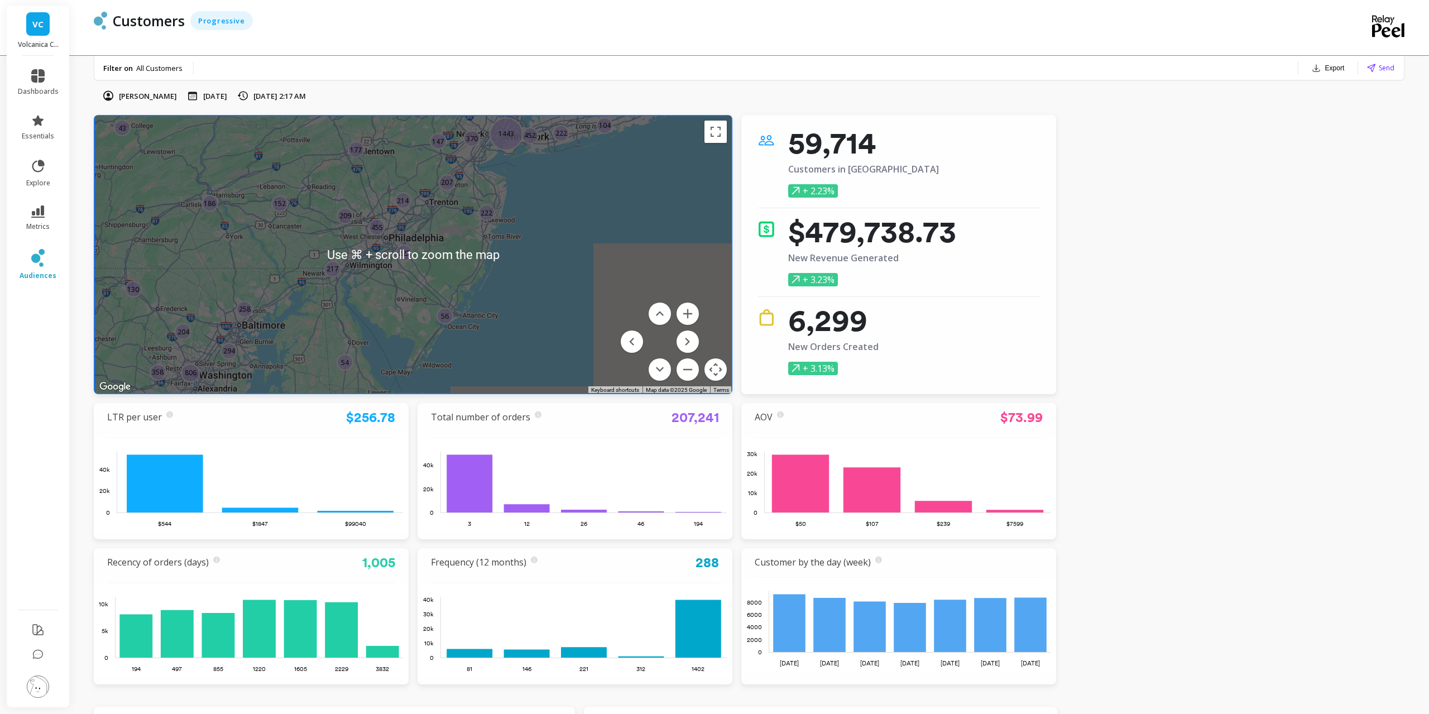
scroll to position [1, 0]
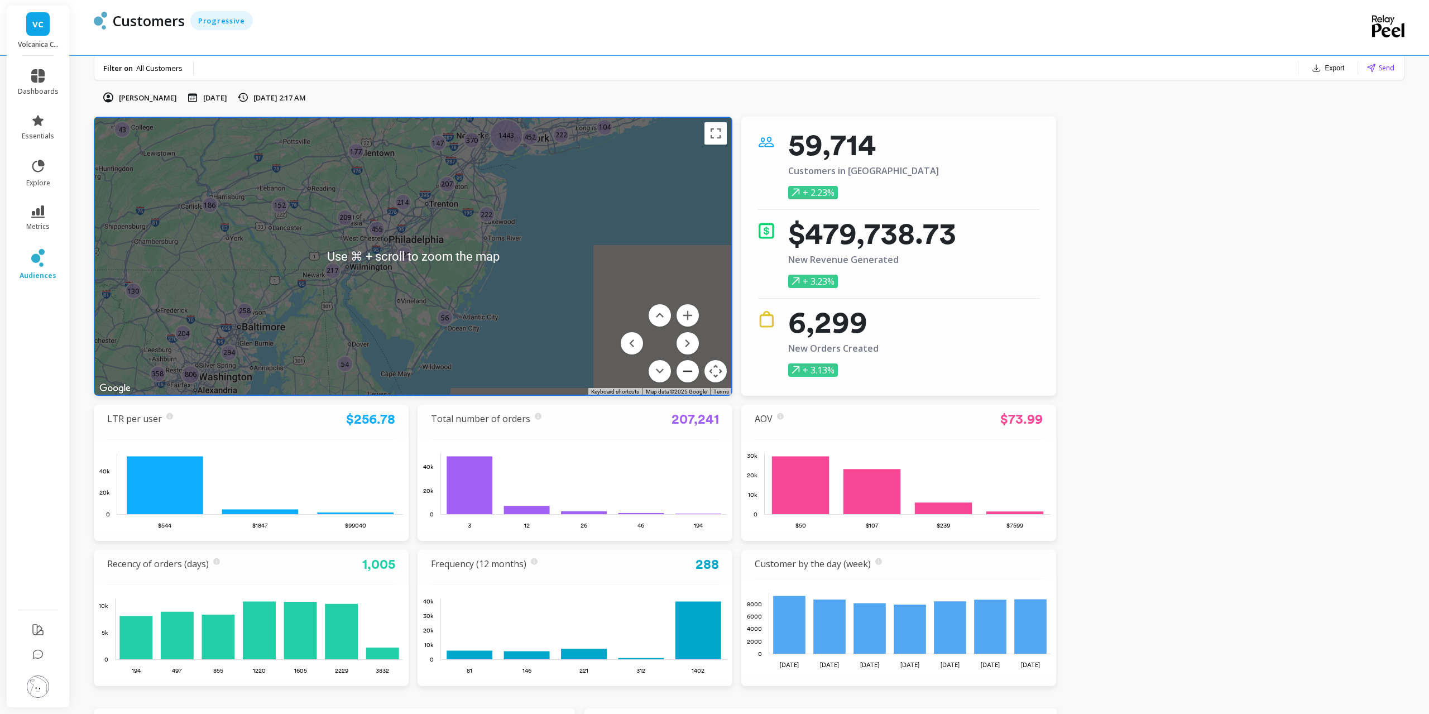
click at [693, 372] on button "Zoom out" at bounding box center [688, 371] width 22 height 22
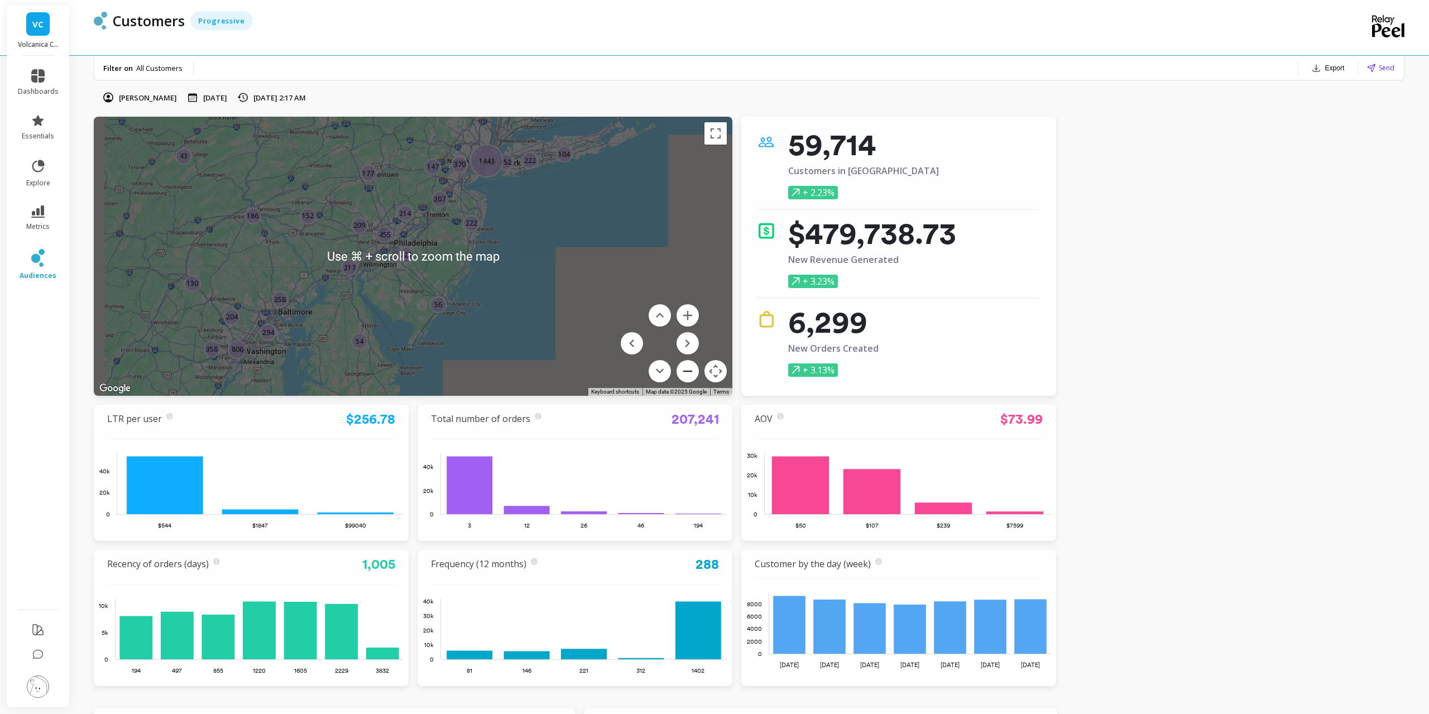
click at [693, 372] on button "Zoom out" at bounding box center [688, 371] width 22 height 22
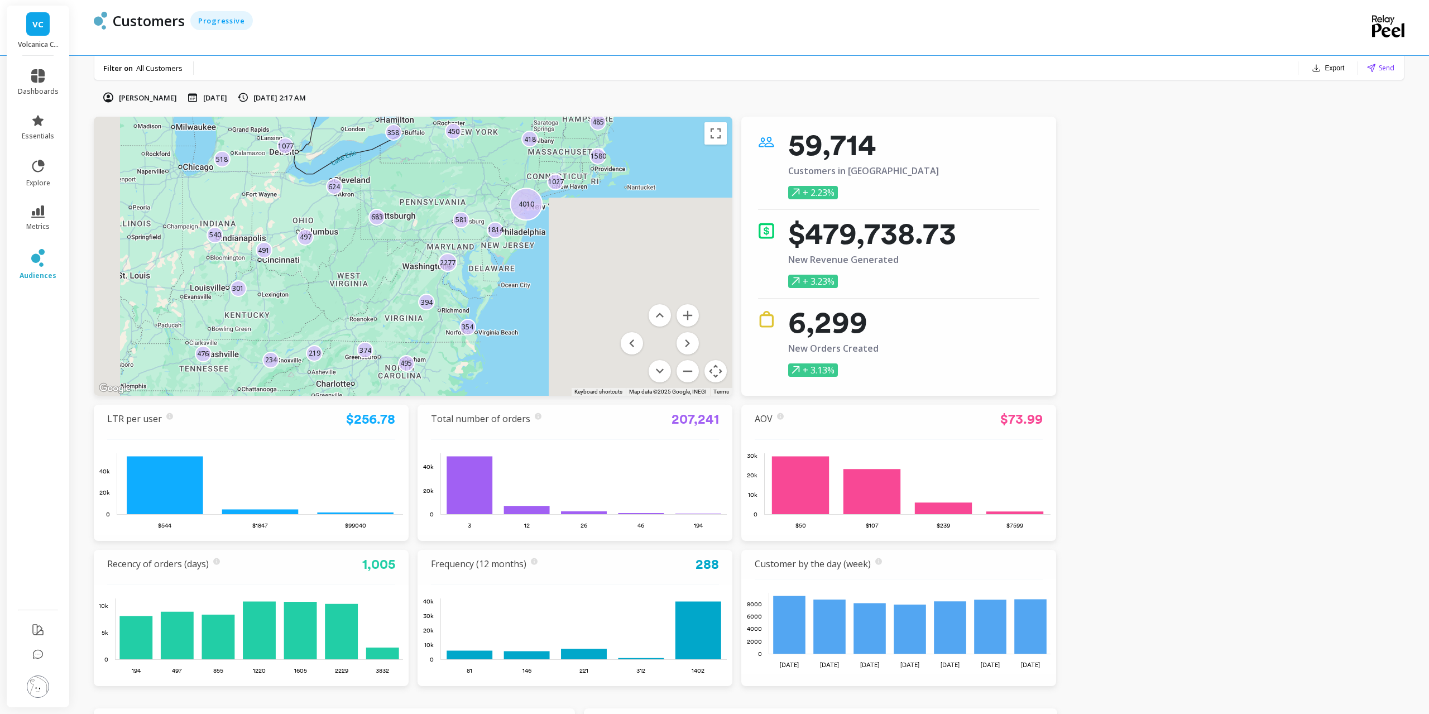
drag, startPoint x: 442, startPoint y: 308, endPoint x: 521, endPoint y: 295, distance: 79.8
click at [542, 286] on div "1814 358 624 234 485 374 1077 540 476 4010 2277 581 354 1580 219 394 495 683 51…" at bounding box center [1218, 638] width 1429 height 804
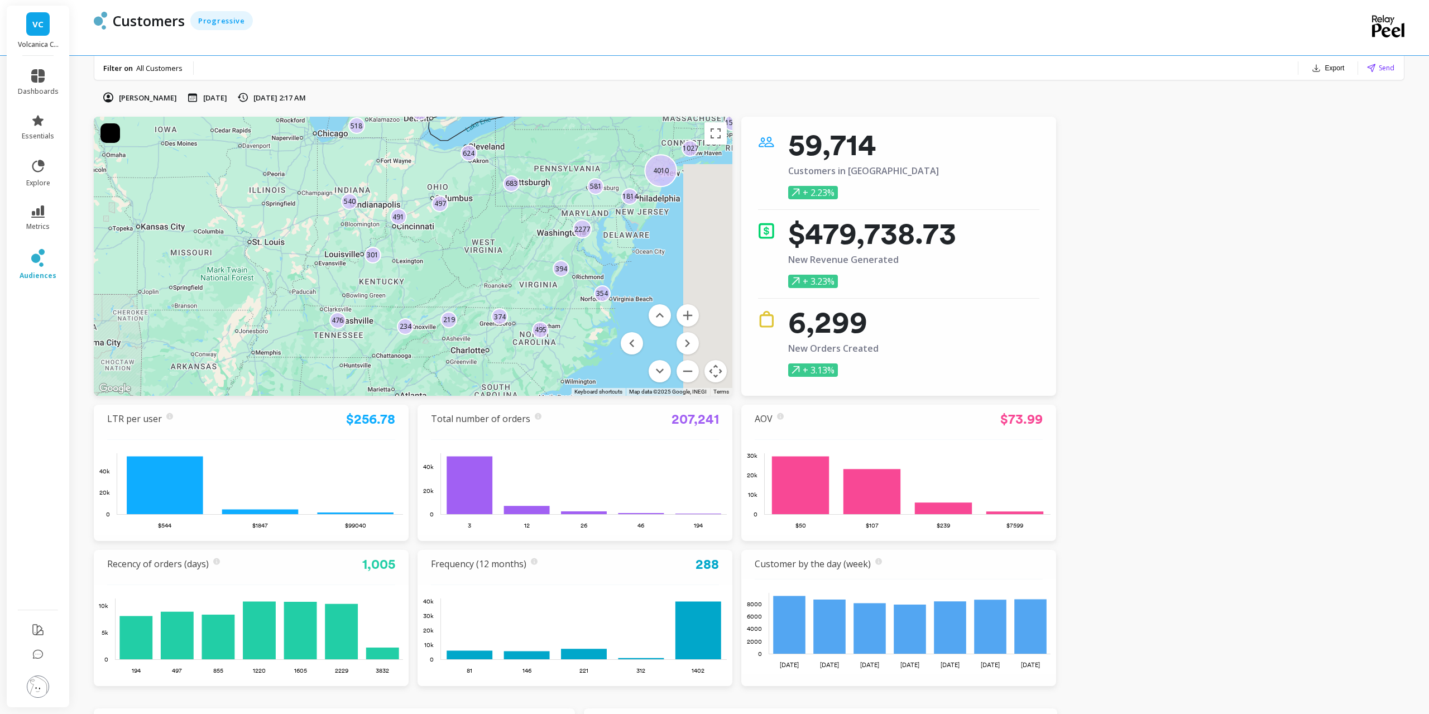
drag, startPoint x: 442, startPoint y: 329, endPoint x: 557, endPoint y: 302, distance: 117.7
click at [557, 302] on div "1814 358 624 234 485 374 1077 540 476 4010 2277 581 354 1580 219 394 495 683 51…" at bounding box center [1249, 626] width 1429 height 804
click at [683, 381] on button "Zoom out" at bounding box center [688, 371] width 22 height 22
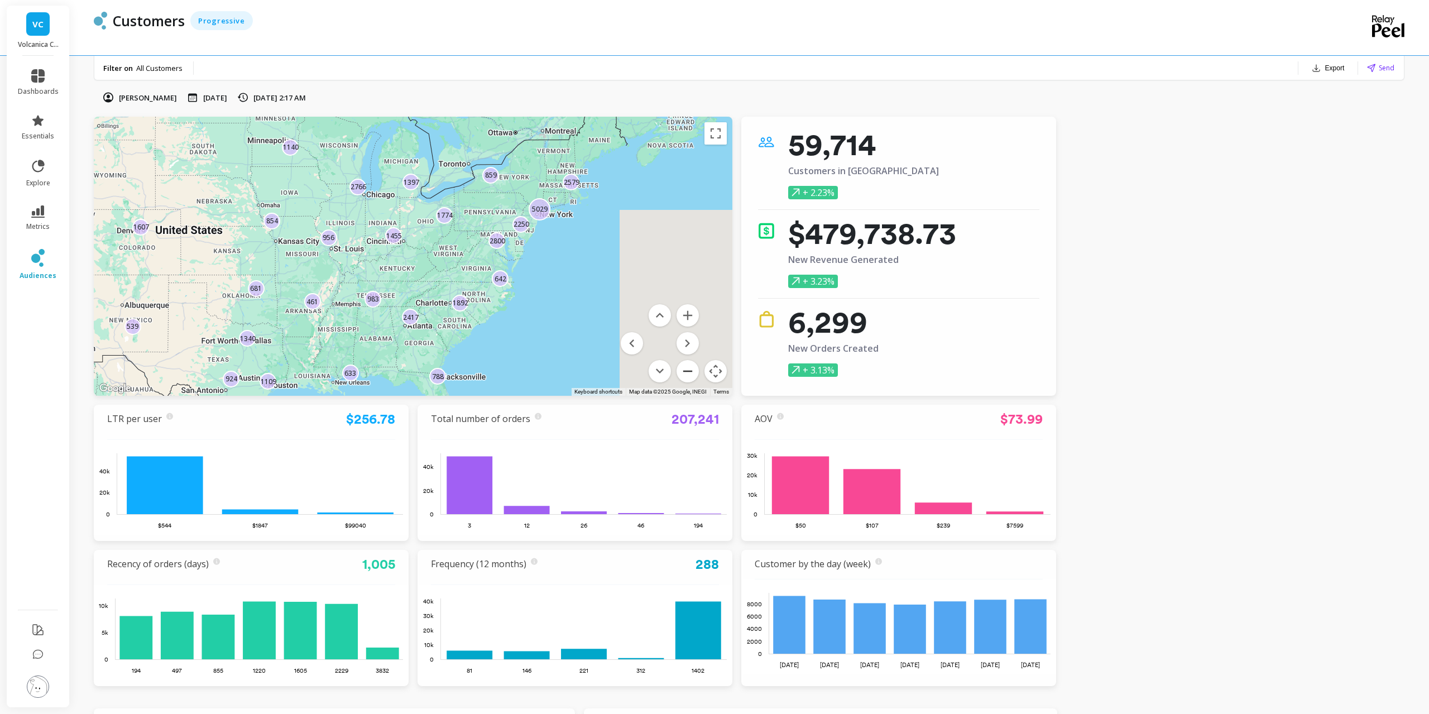
click at [684, 372] on button "Zoom out" at bounding box center [688, 371] width 22 height 22
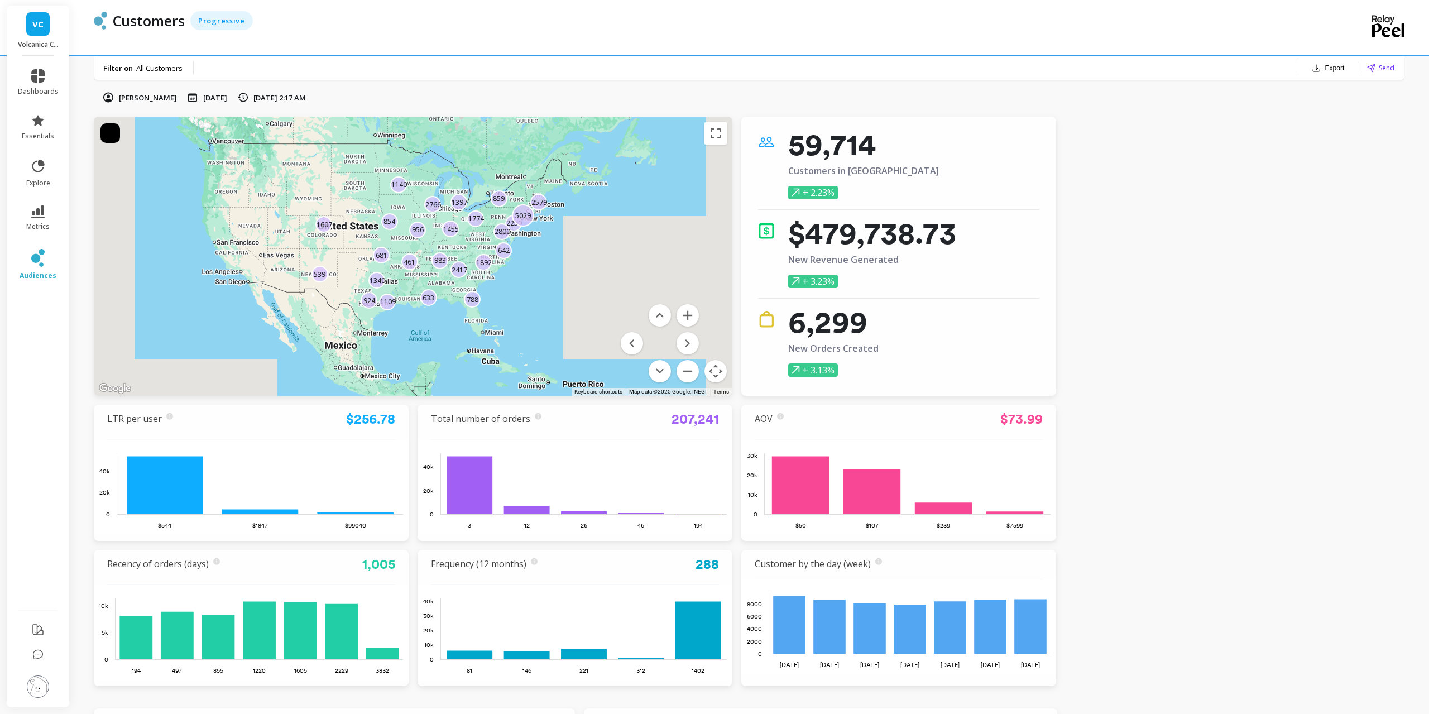
drag, startPoint x: 457, startPoint y: 332, endPoint x: 487, endPoint y: 332, distance: 30.7
click at [487, 332] on div "1340 2766 2250 1397 1455 1607 461 1892 788 681 1109 642 539 1140 854 2417 633 2…" at bounding box center [1174, 641] width 1429 height 804
click at [685, 319] on button "Zoom in" at bounding box center [688, 315] width 22 height 22
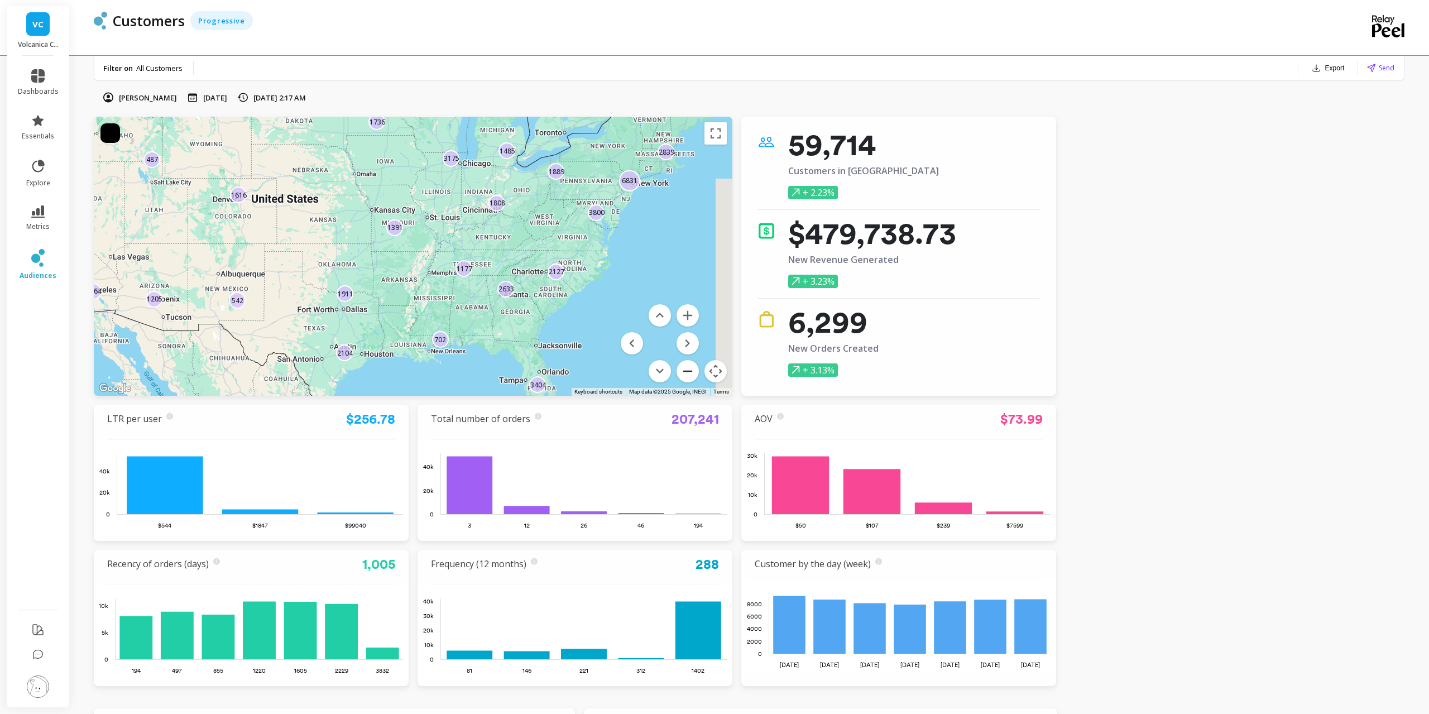
click at [684, 366] on button "Zoom out" at bounding box center [688, 371] width 22 height 22
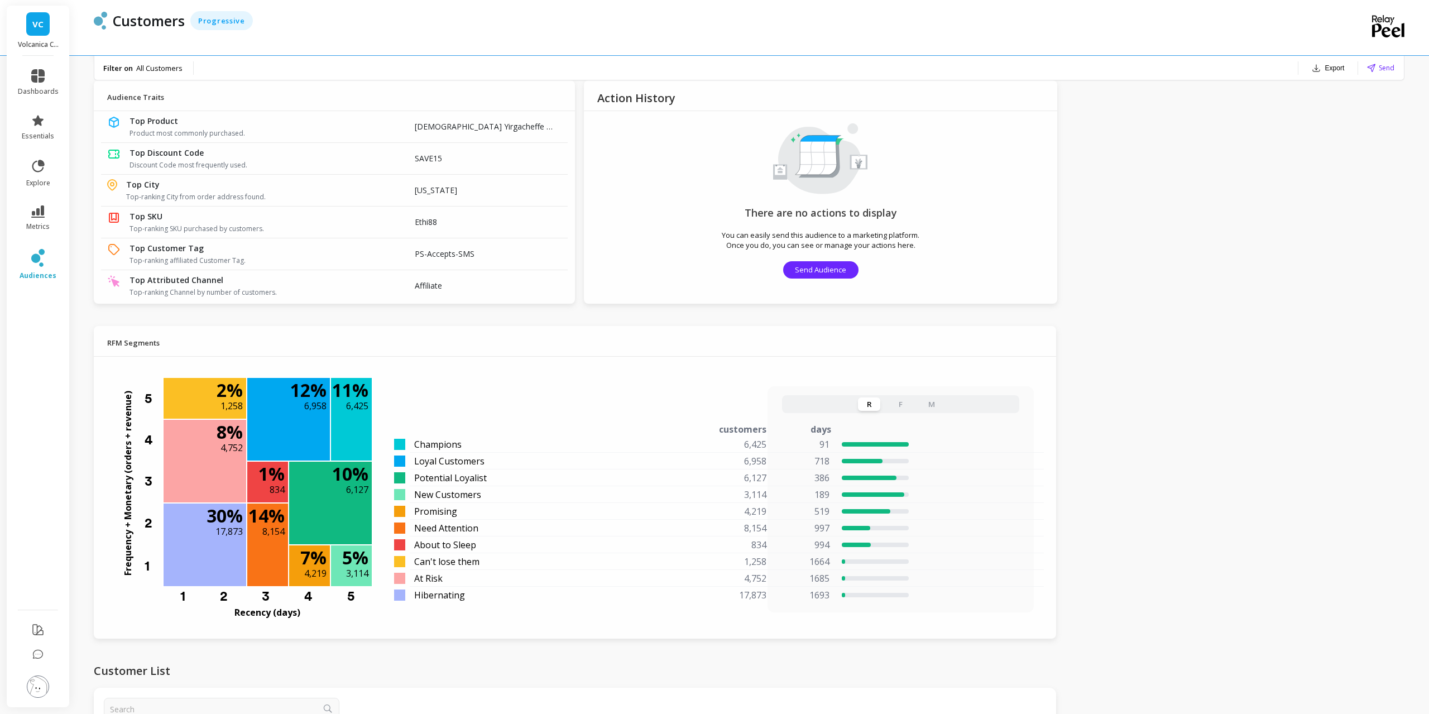
scroll to position [652, 0]
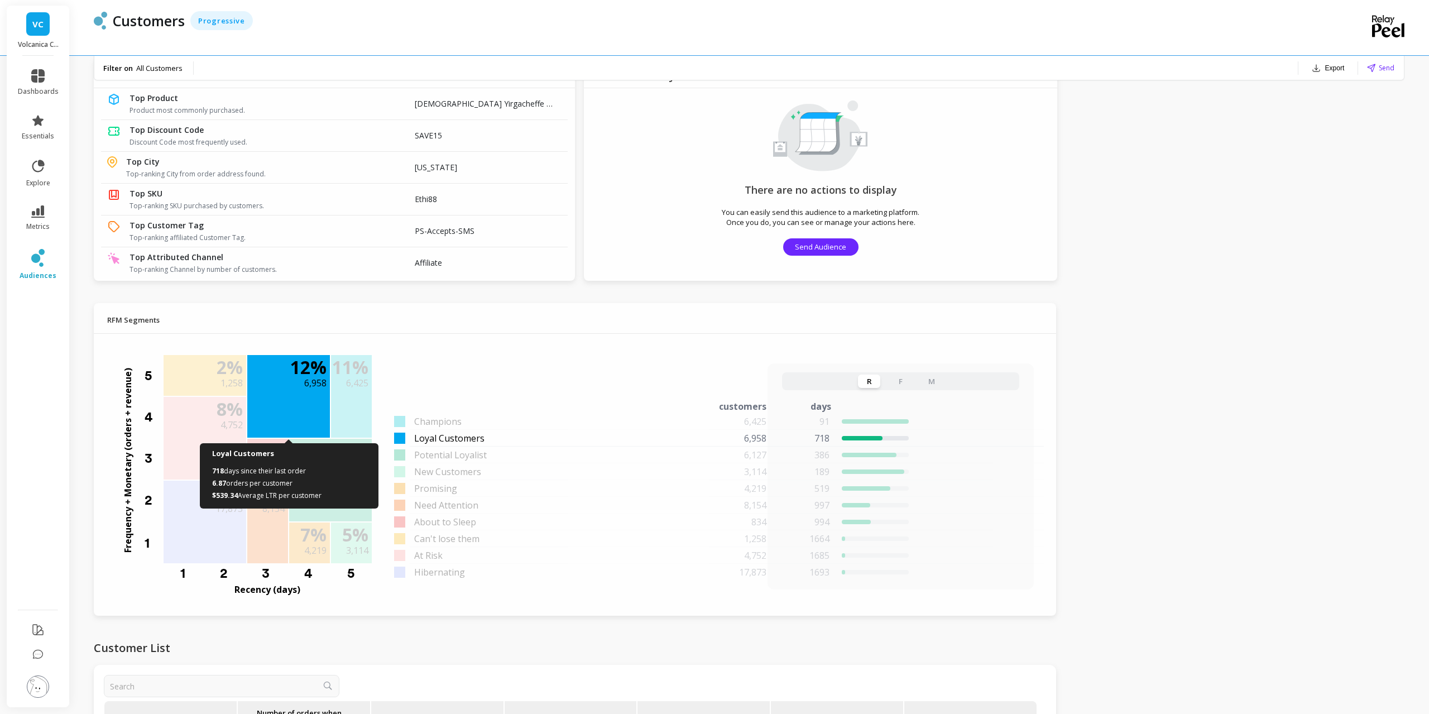
click at [313, 373] on p "12 %" at bounding box center [308, 367] width 36 height 18
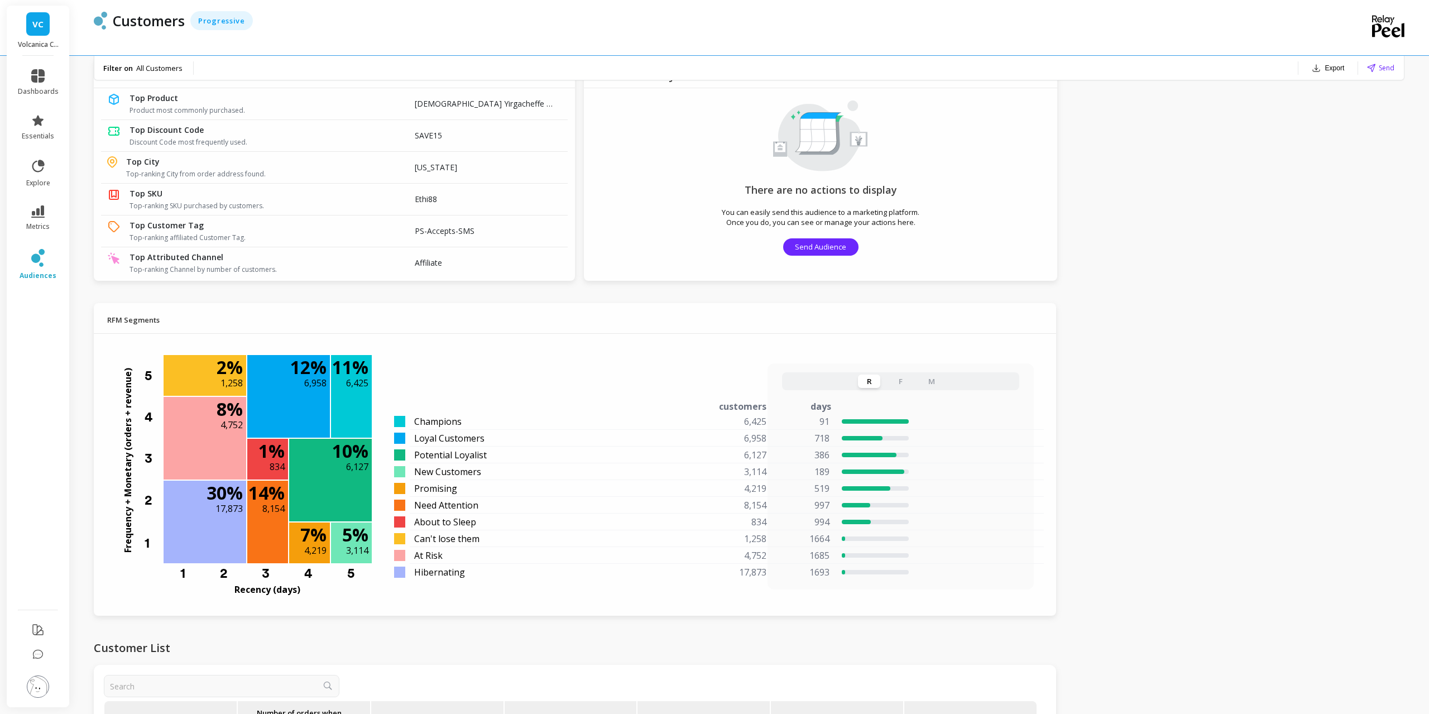
click at [895, 382] on button "F" at bounding box center [900, 381] width 22 height 13
click at [926, 382] on button "M" at bounding box center [932, 381] width 22 height 13
click at [865, 381] on button "R" at bounding box center [869, 381] width 22 height 13
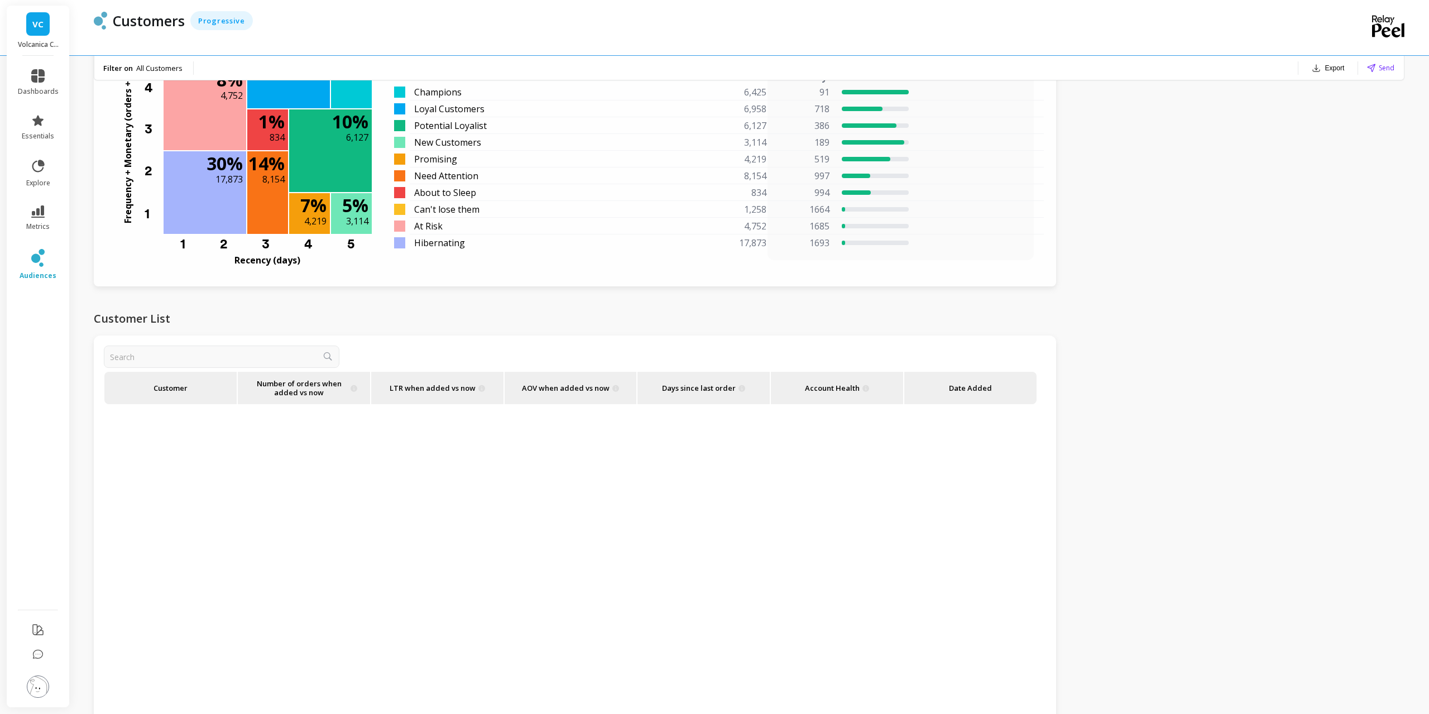
scroll to position [635, 0]
